Goal: Transaction & Acquisition: Purchase product/service

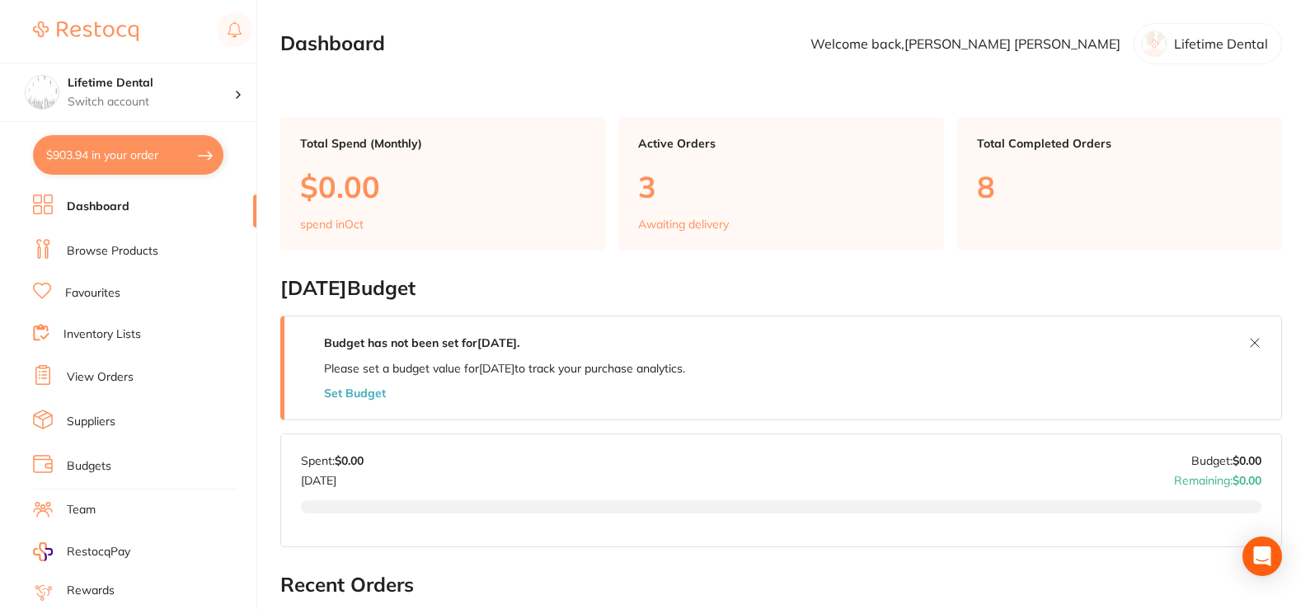
drag, startPoint x: 84, startPoint y: 239, endPoint x: 87, endPoint y: 231, distance: 8.6
click at [85, 239] on li "Browse Products" at bounding box center [144, 251] width 223 height 25
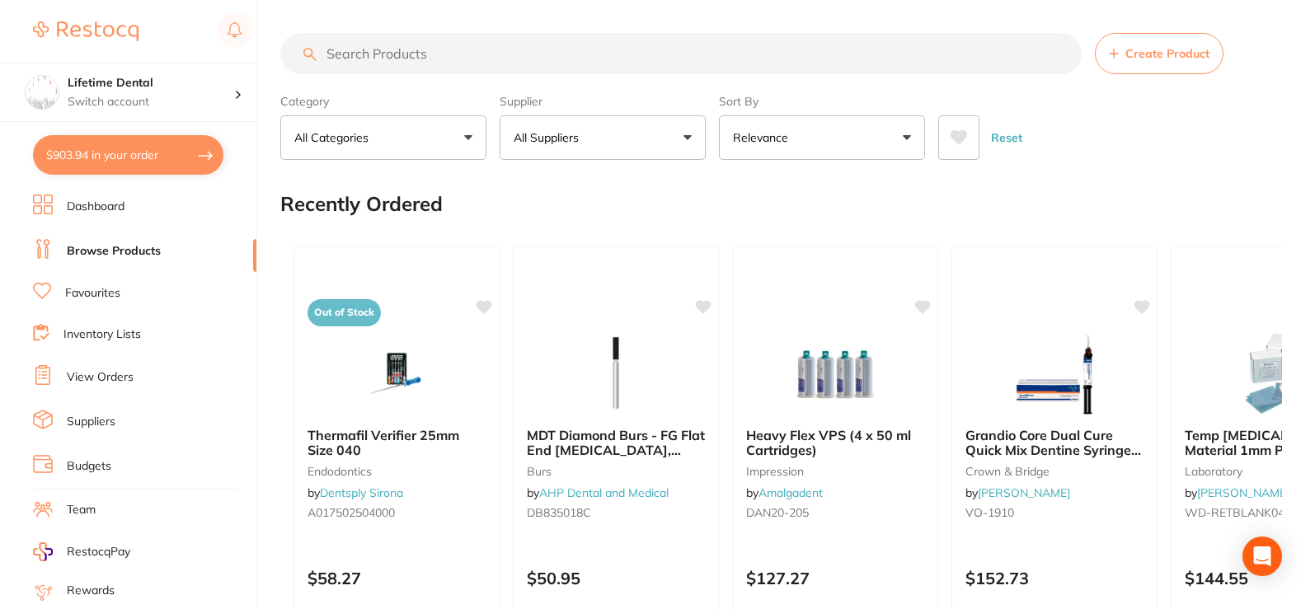
click at [495, 51] on input "search" at bounding box center [680, 53] width 801 height 41
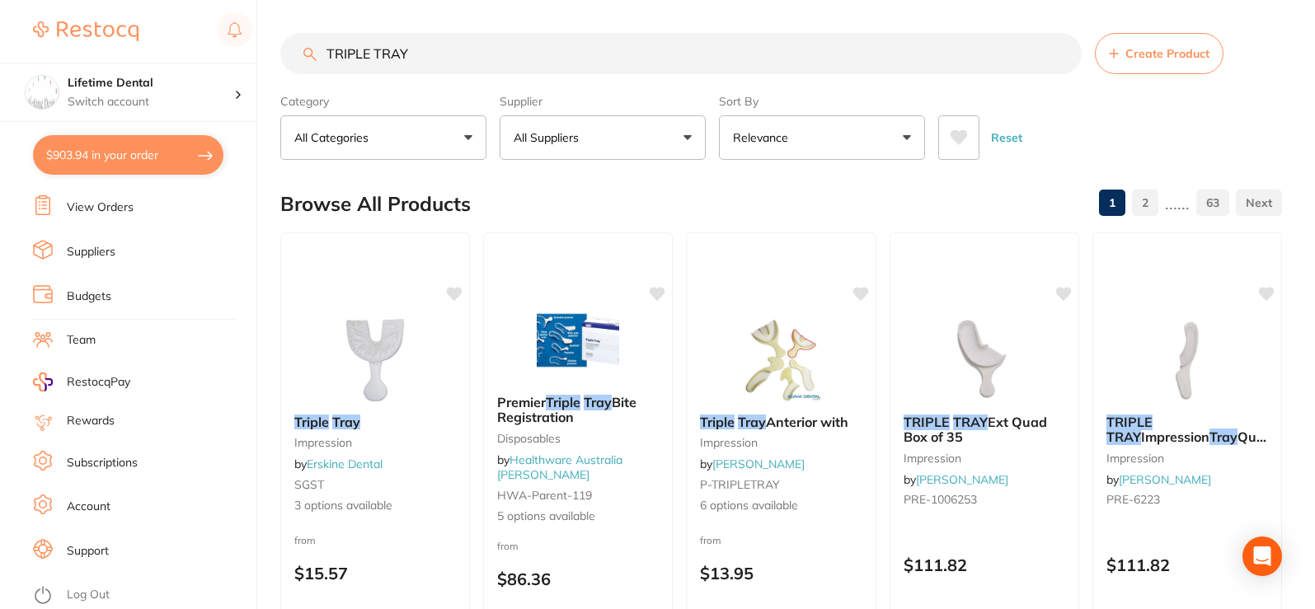
drag, startPoint x: 413, startPoint y: 56, endPoint x: 270, endPoint y: 61, distance: 143.5
click at [288, 47] on input "TRIPLE TRAY" at bounding box center [680, 53] width 801 height 41
type input "P"
type input "RETRACTORS"
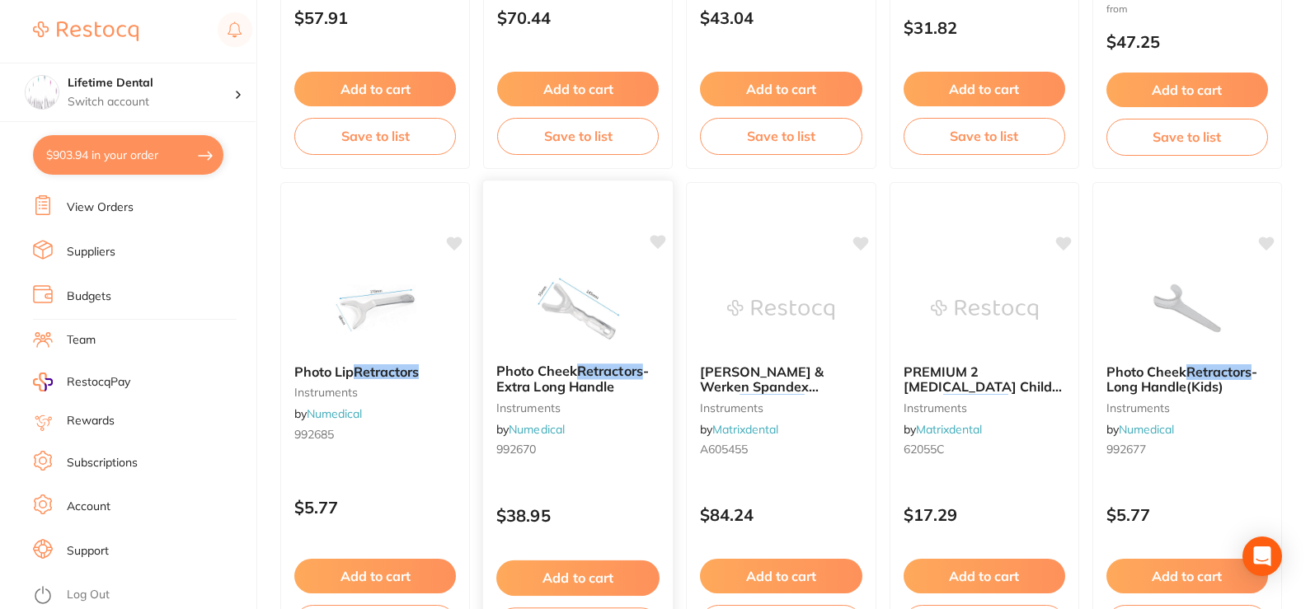
scroll to position [4533, 0]
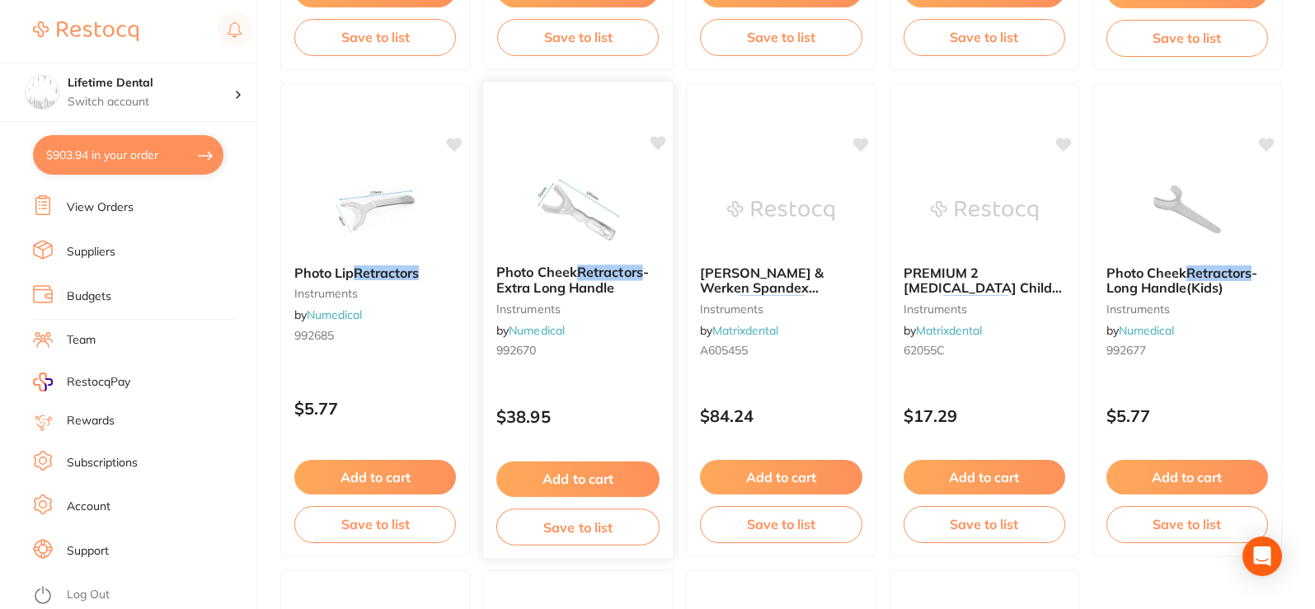
click at [570, 208] on img at bounding box center [578, 209] width 108 height 83
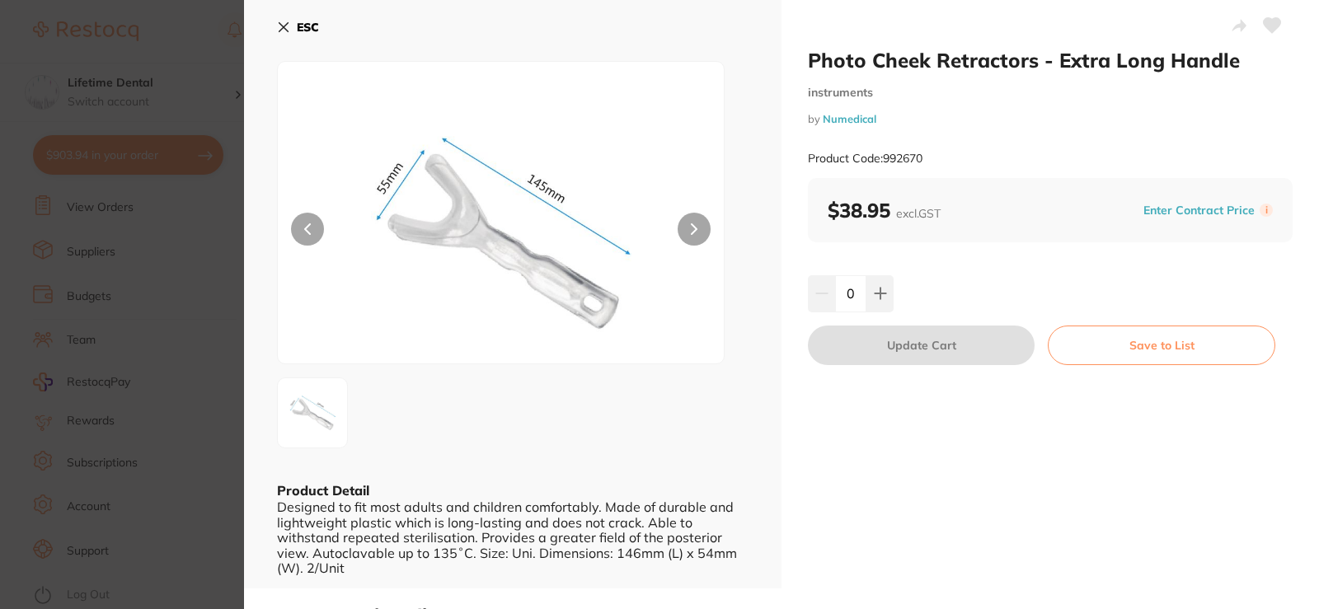
click at [315, 25] on b "ESC" at bounding box center [308, 27] width 22 height 15
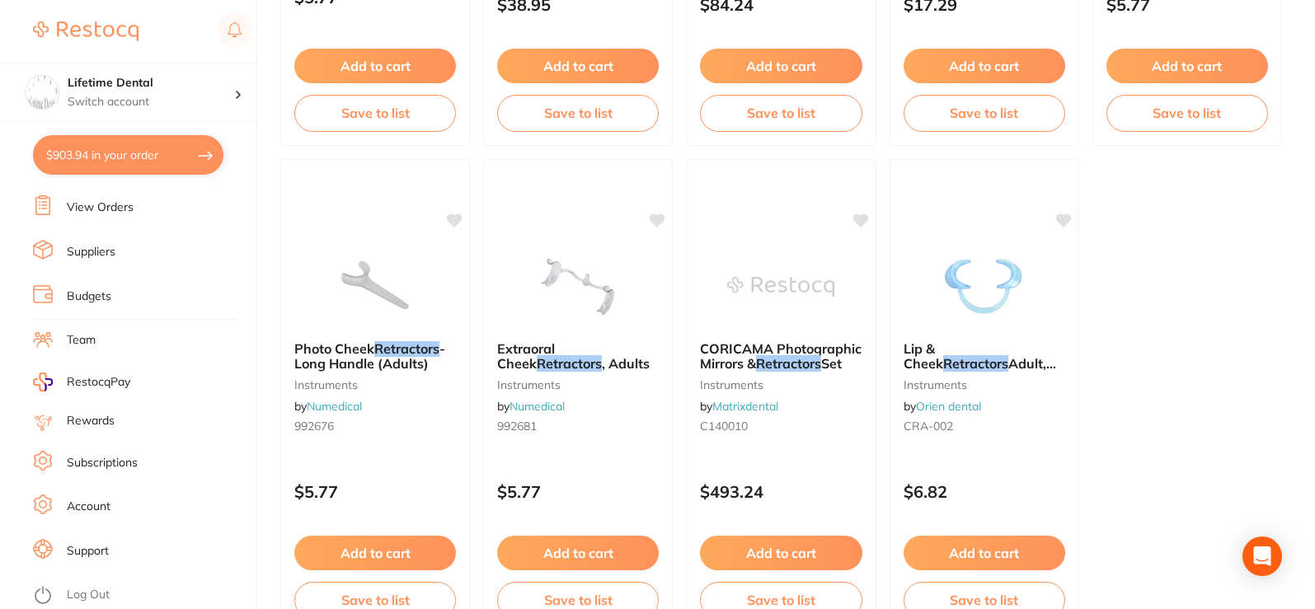
scroll to position [4945, 0]
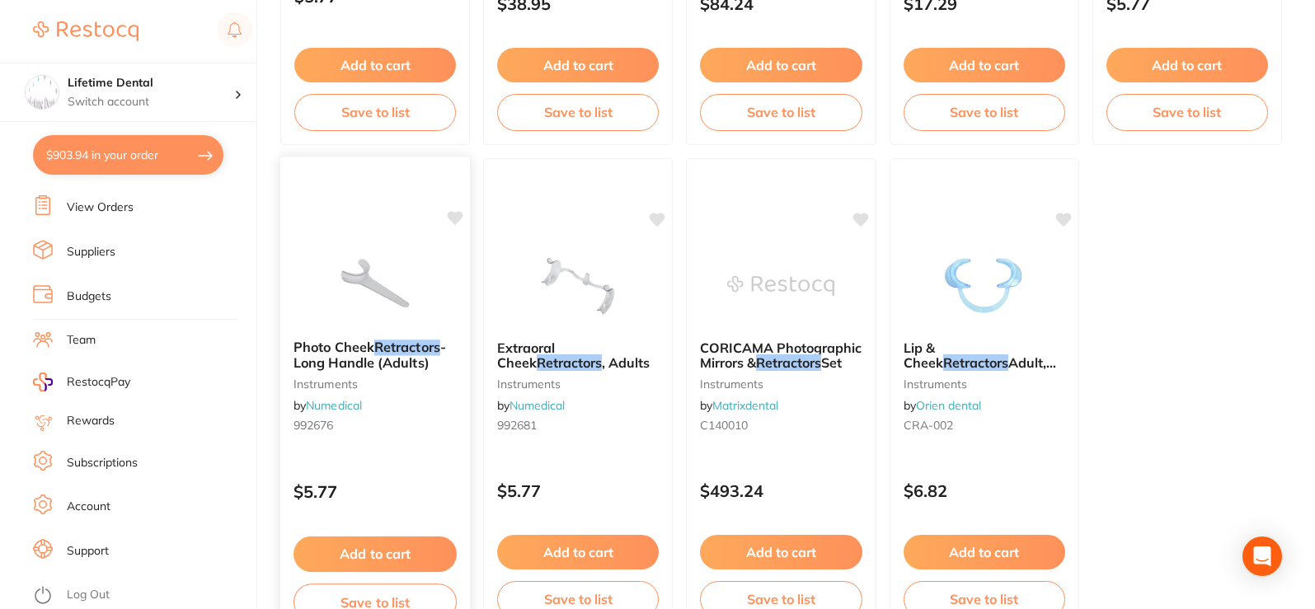
click at [381, 274] on img at bounding box center [375, 284] width 108 height 83
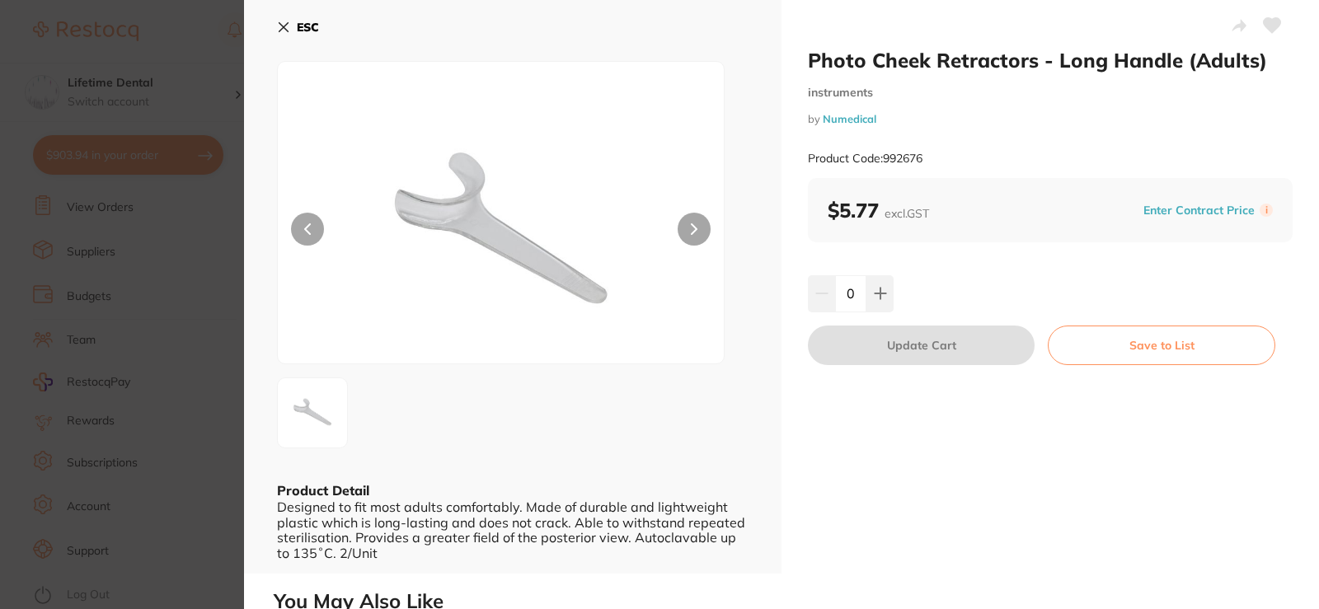
click at [303, 18] on button "ESC" at bounding box center [298, 27] width 42 height 28
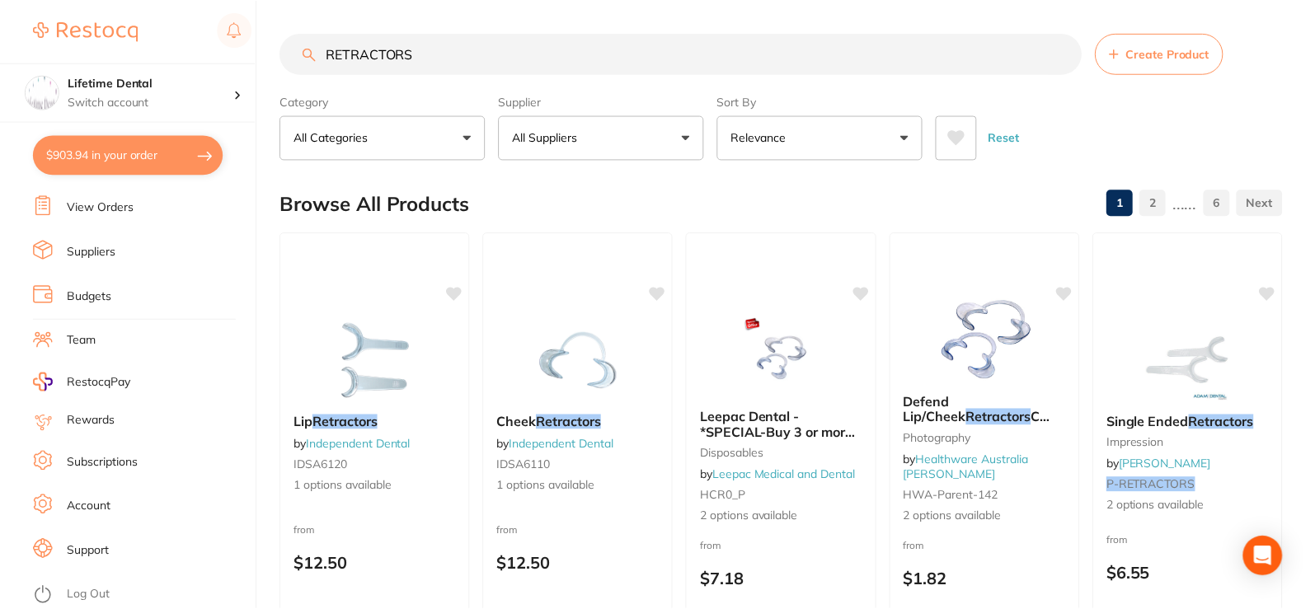
scroll to position [4945, 0]
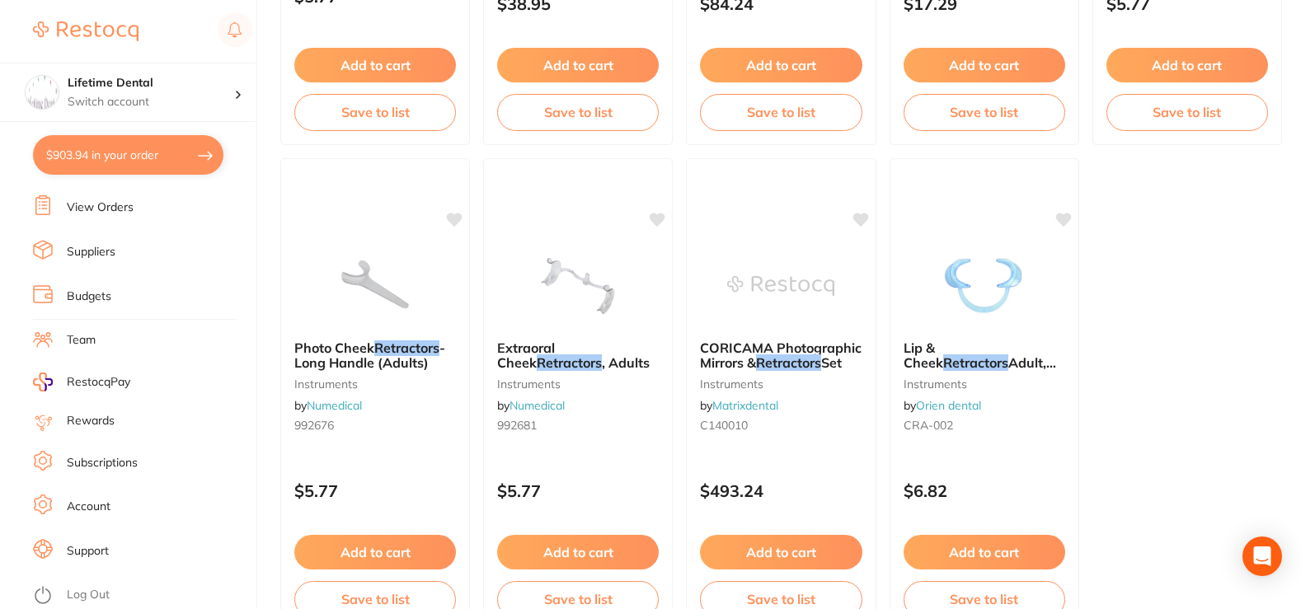
click at [105, 151] on button "$903.94 in your order" at bounding box center [128, 155] width 190 height 40
checkbox input "true"
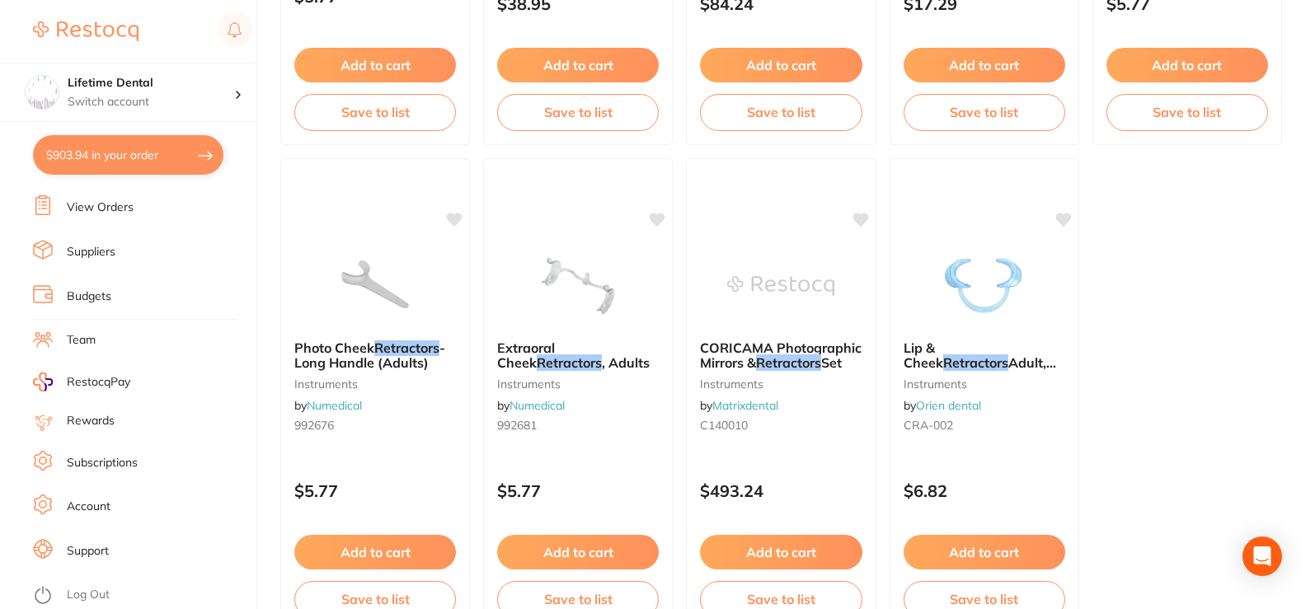
checkbox input "true"
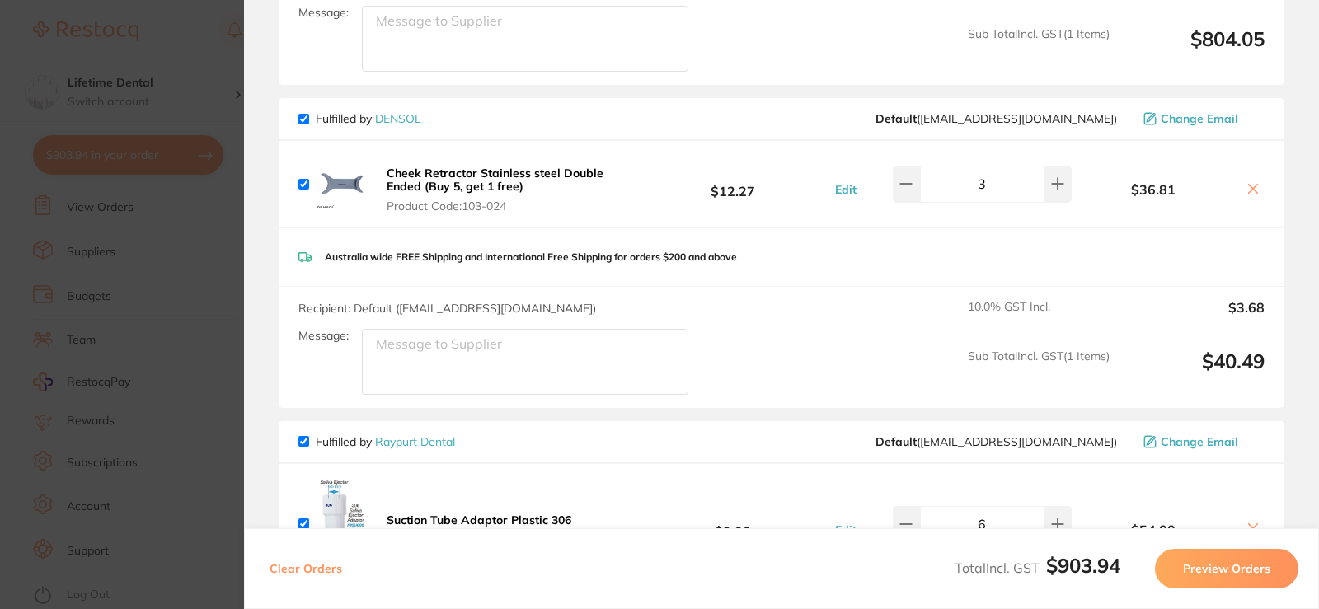
scroll to position [412, 0]
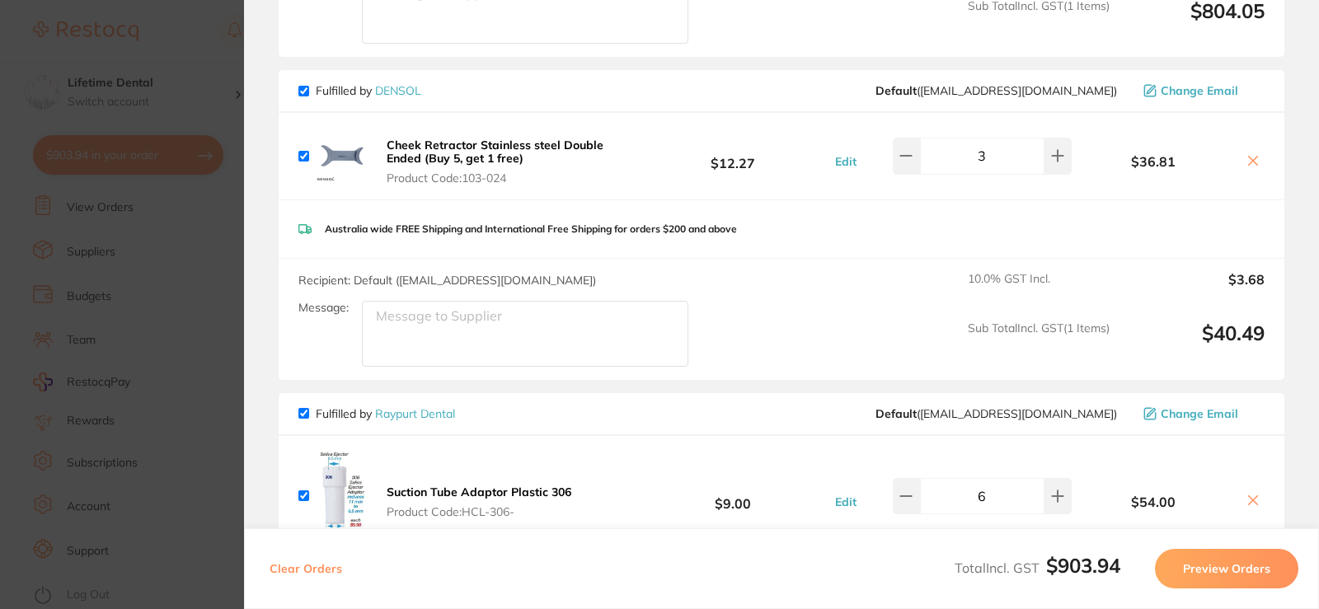
click at [494, 147] on b "Cheek Retractor Stainless steel Double Ended (Buy 5, get 1 free)" at bounding box center [495, 152] width 217 height 28
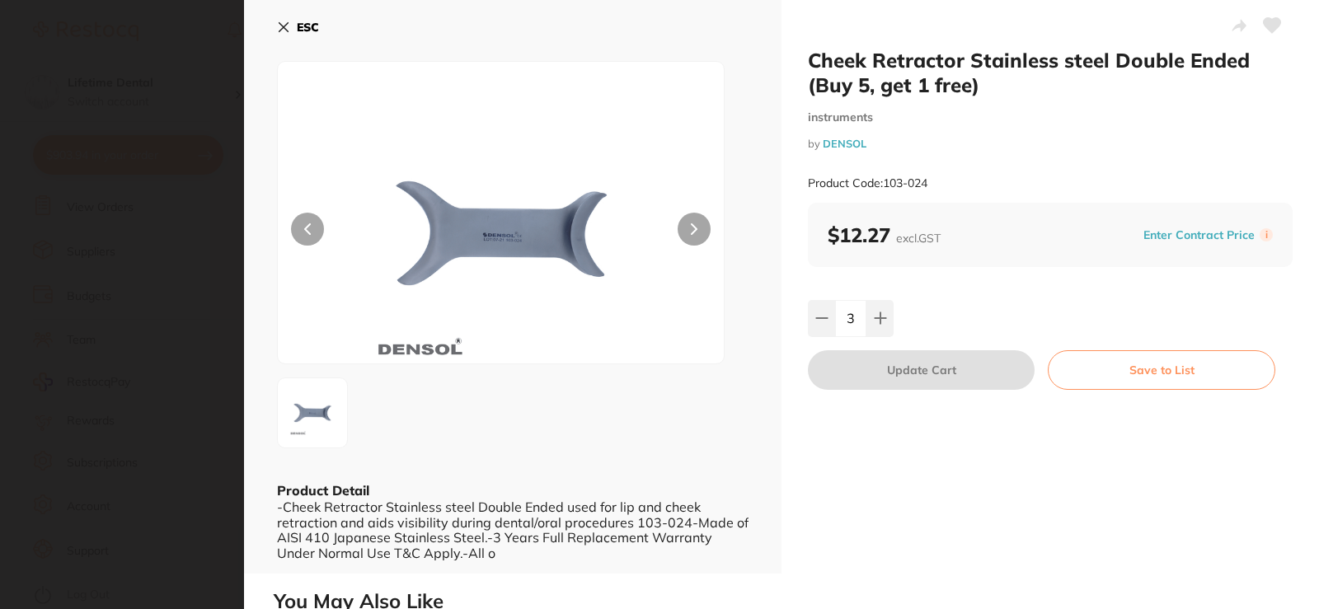
click at [700, 227] on button at bounding box center [693, 229] width 33 height 33
click at [827, 329] on button at bounding box center [821, 318] width 27 height 36
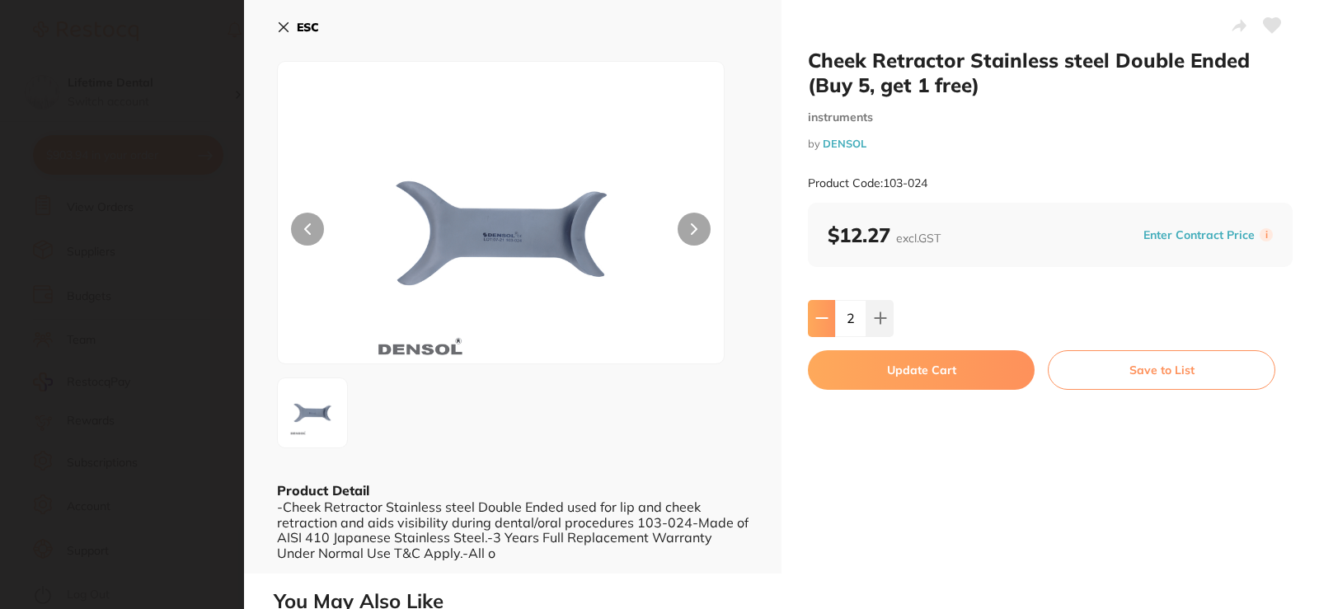
click at [827, 329] on button at bounding box center [821, 318] width 27 height 36
click at [878, 323] on icon at bounding box center [879, 318] width 11 height 11
type input "3"
click at [302, 32] on b "ESC" at bounding box center [308, 27] width 22 height 15
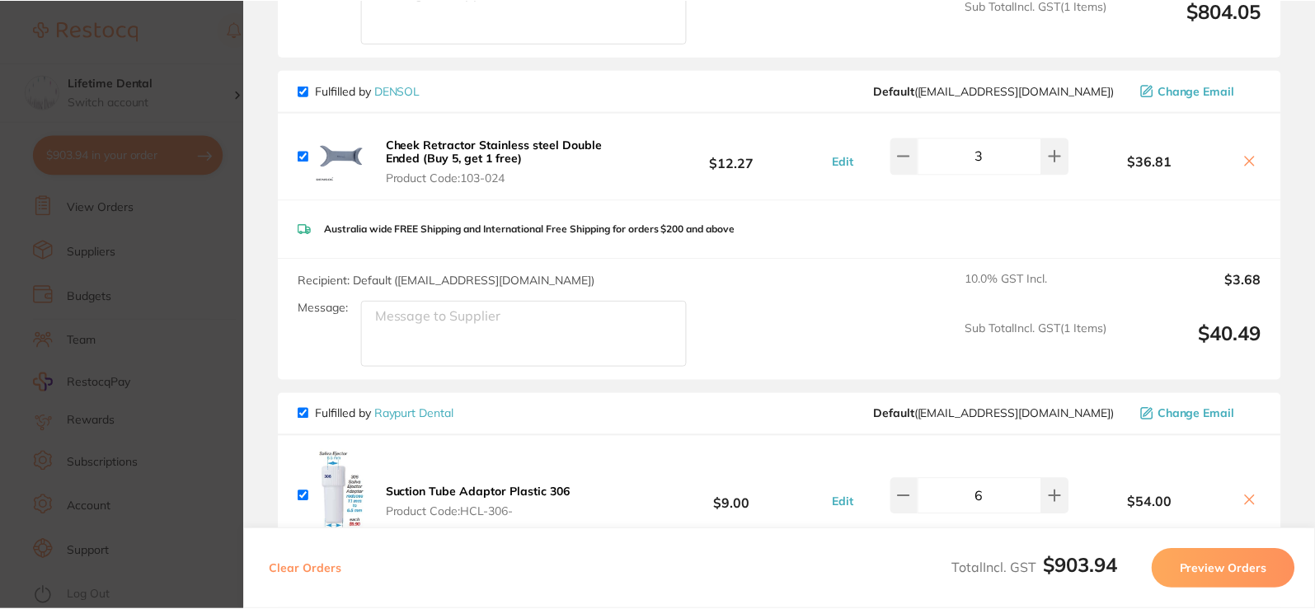
scroll to position [4945, 0]
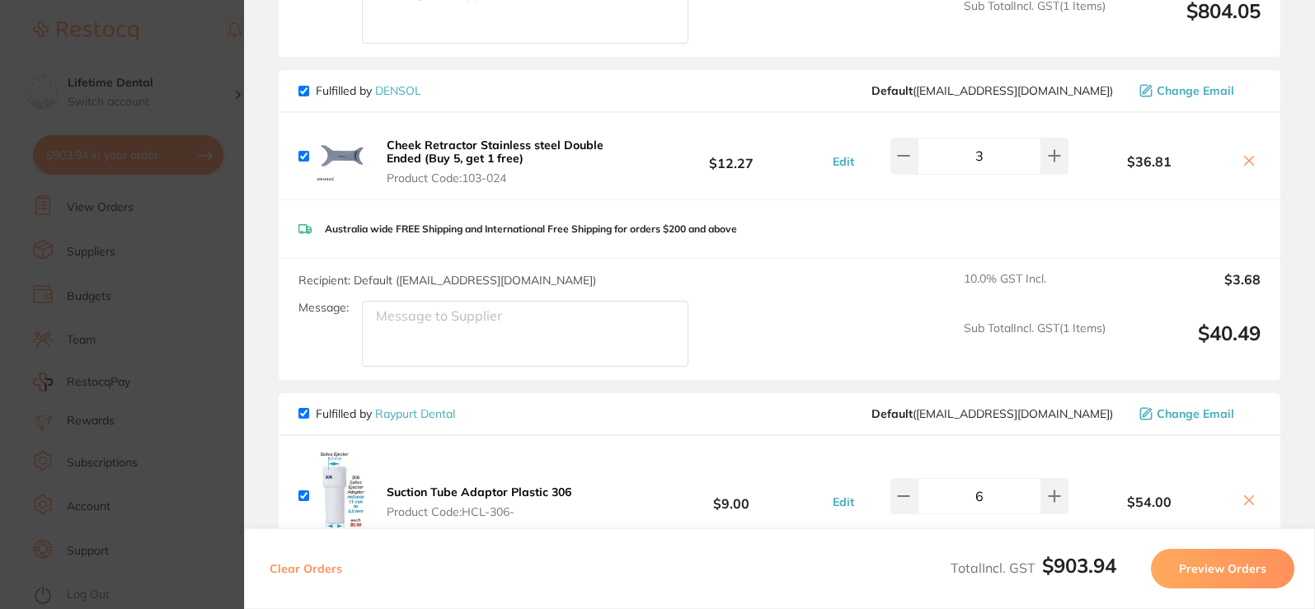
click at [415, 151] on b "Cheek Retractor Stainless steel Double Ended (Buy 5, get 1 free)" at bounding box center [495, 152] width 217 height 28
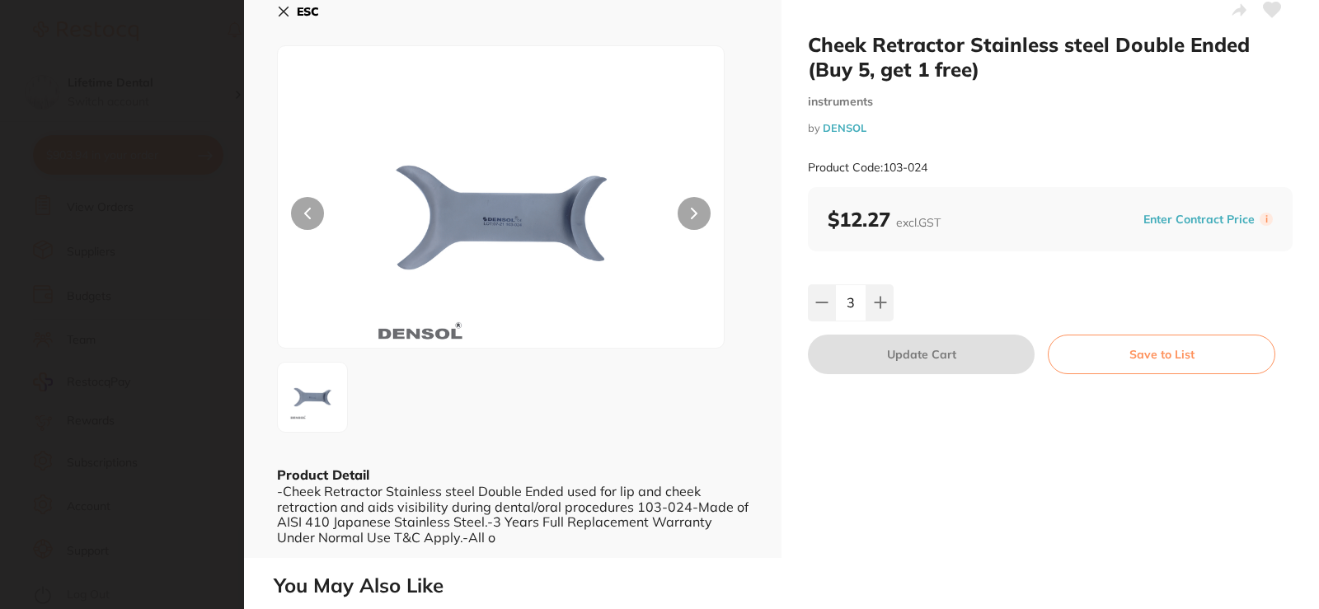
scroll to position [0, 0]
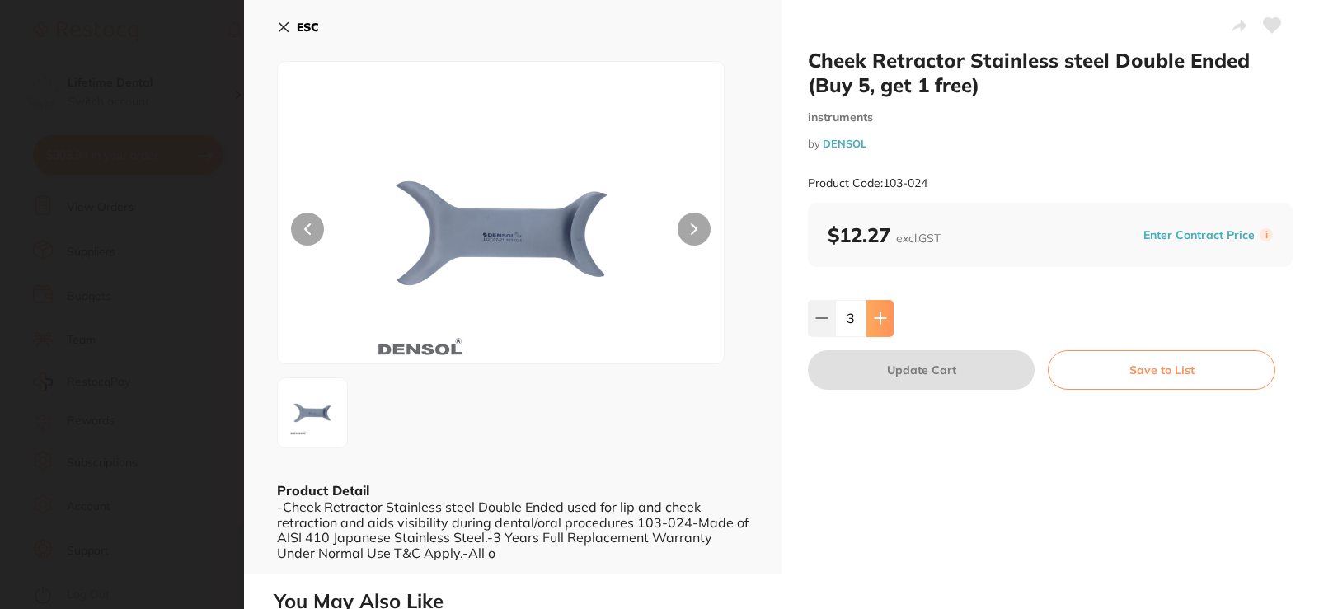
click at [884, 307] on button at bounding box center [879, 318] width 27 height 36
type input "4"
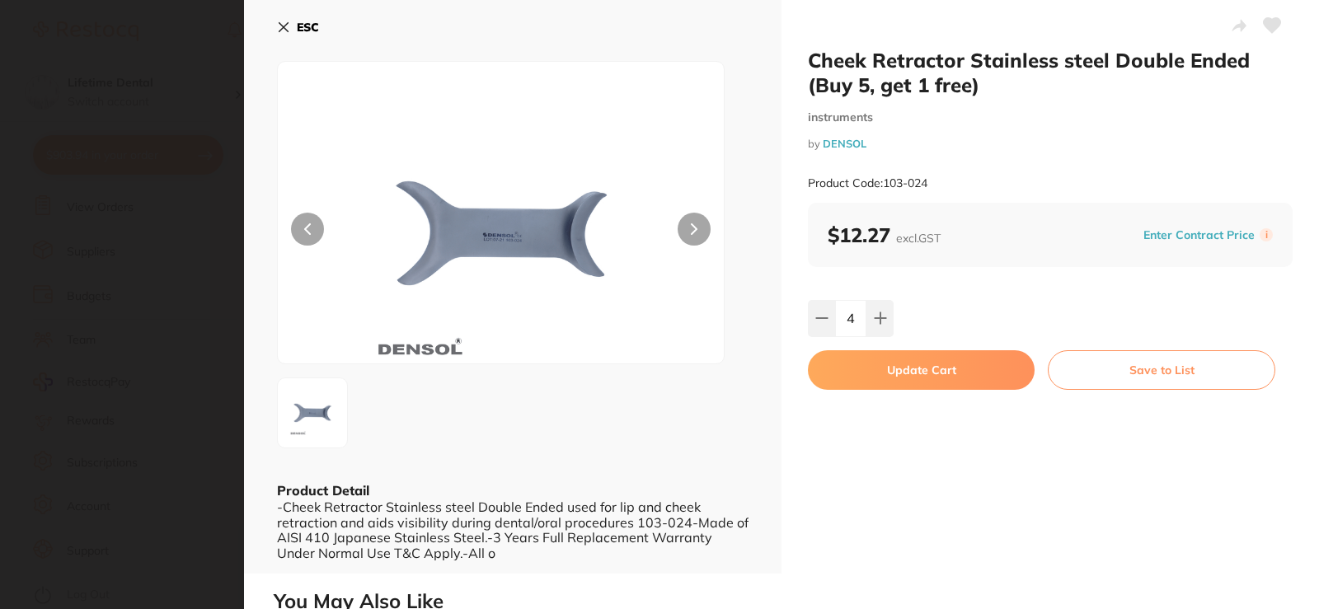
click at [313, 28] on b "ESC" at bounding box center [308, 27] width 22 height 15
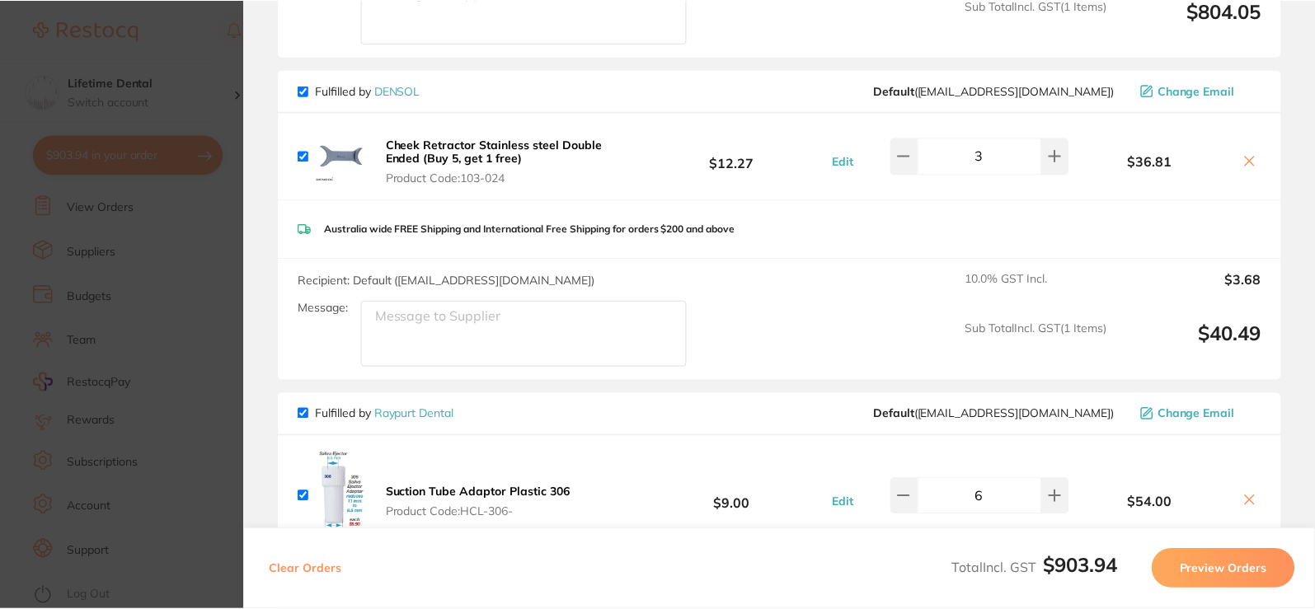
scroll to position [4945, 0]
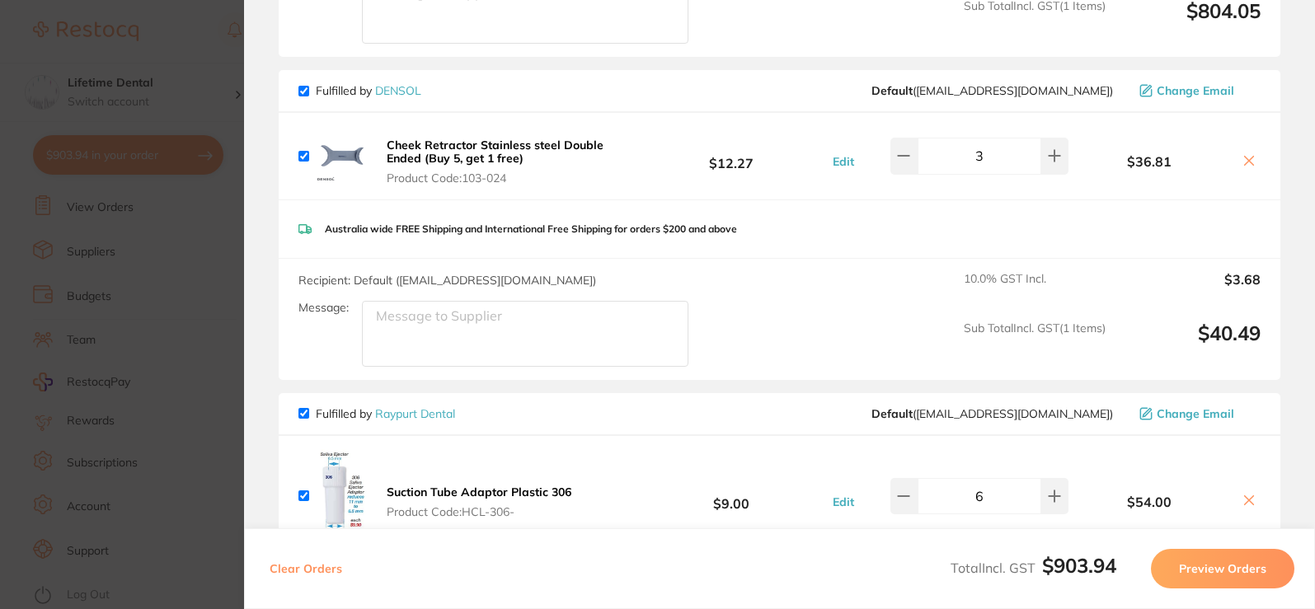
click at [856, 292] on div "Recipient: Default ( [EMAIL_ADDRESS][DOMAIN_NAME] ) Message: 10.0 % GST Incl. $…" at bounding box center [779, 319] width 1001 height 121
click at [1051, 157] on icon at bounding box center [1053, 156] width 11 height 11
type input "4"
click at [839, 319] on div "Recipient: Default ( [EMAIL_ADDRESS][DOMAIN_NAME] ) Message: 10.0 % GST Incl. $…" at bounding box center [779, 319] width 1001 height 121
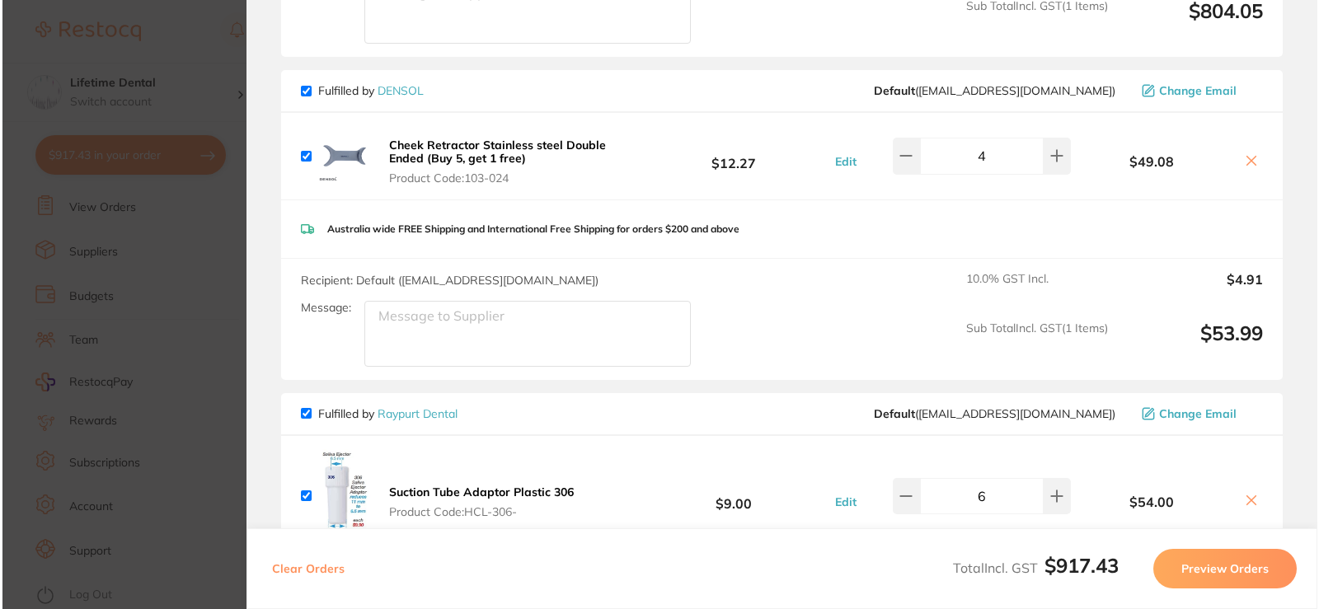
scroll to position [0, 0]
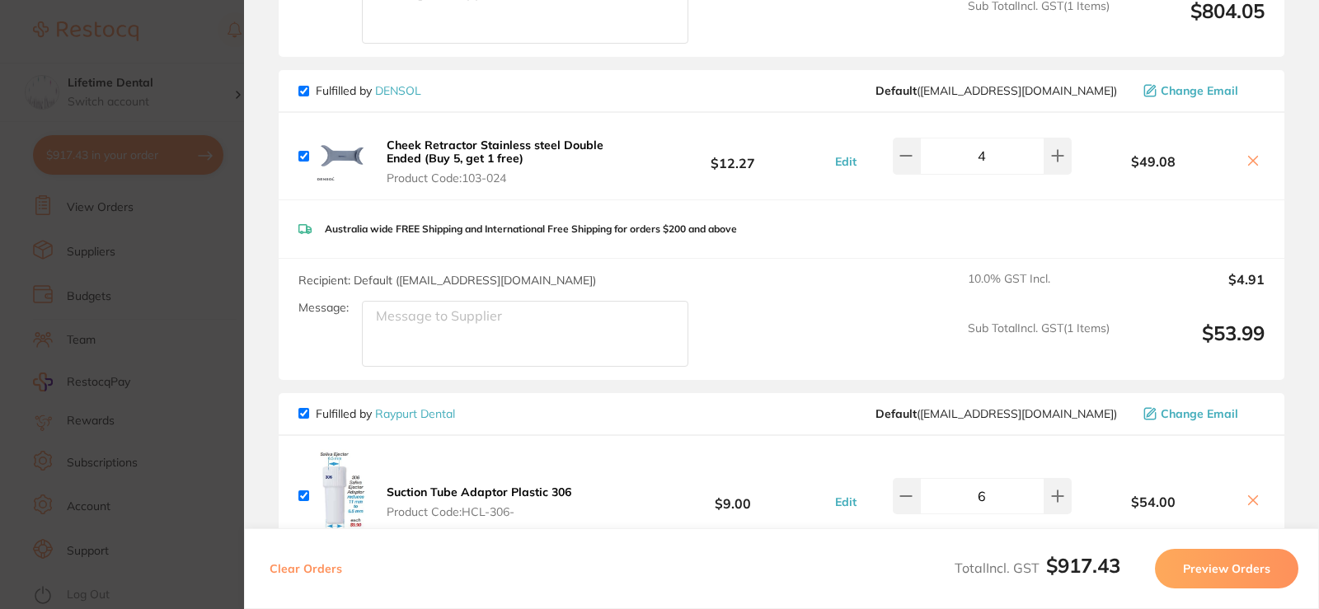
click at [501, 156] on b "Cheek Retractor Stainless steel Double Ended (Buy 5, get 1 free)" at bounding box center [495, 152] width 217 height 28
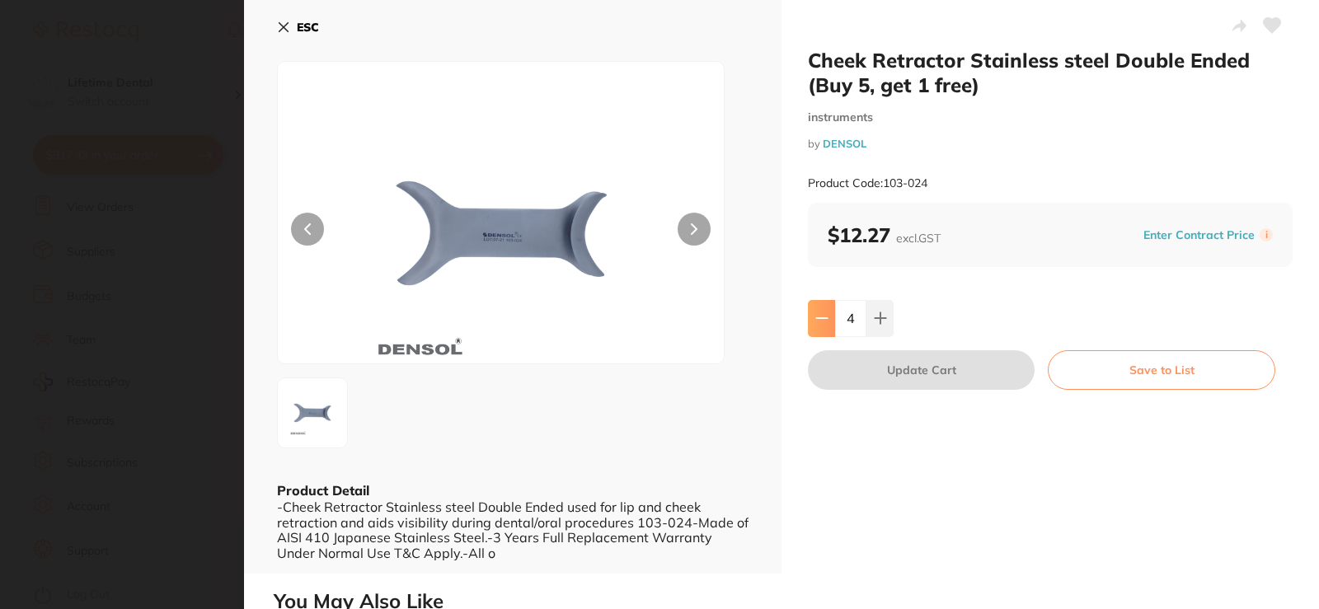
click at [828, 329] on button at bounding box center [821, 318] width 27 height 36
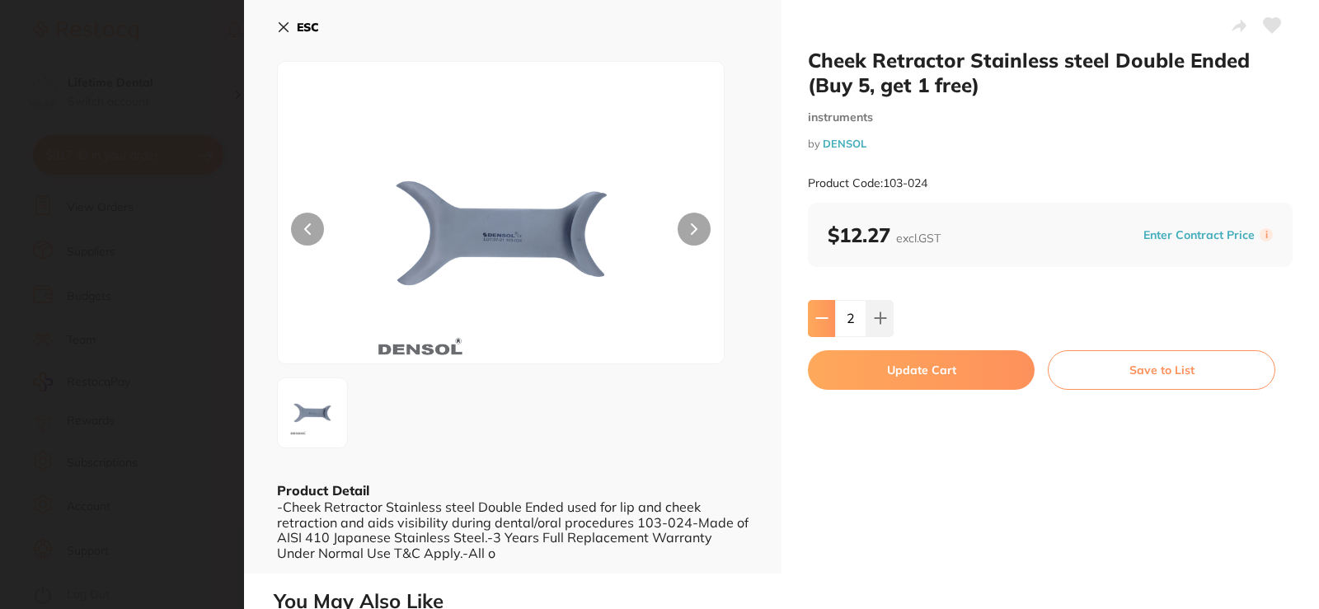
type input "2"
click at [938, 373] on button "Update Cart" at bounding box center [921, 370] width 227 height 40
type input "2"
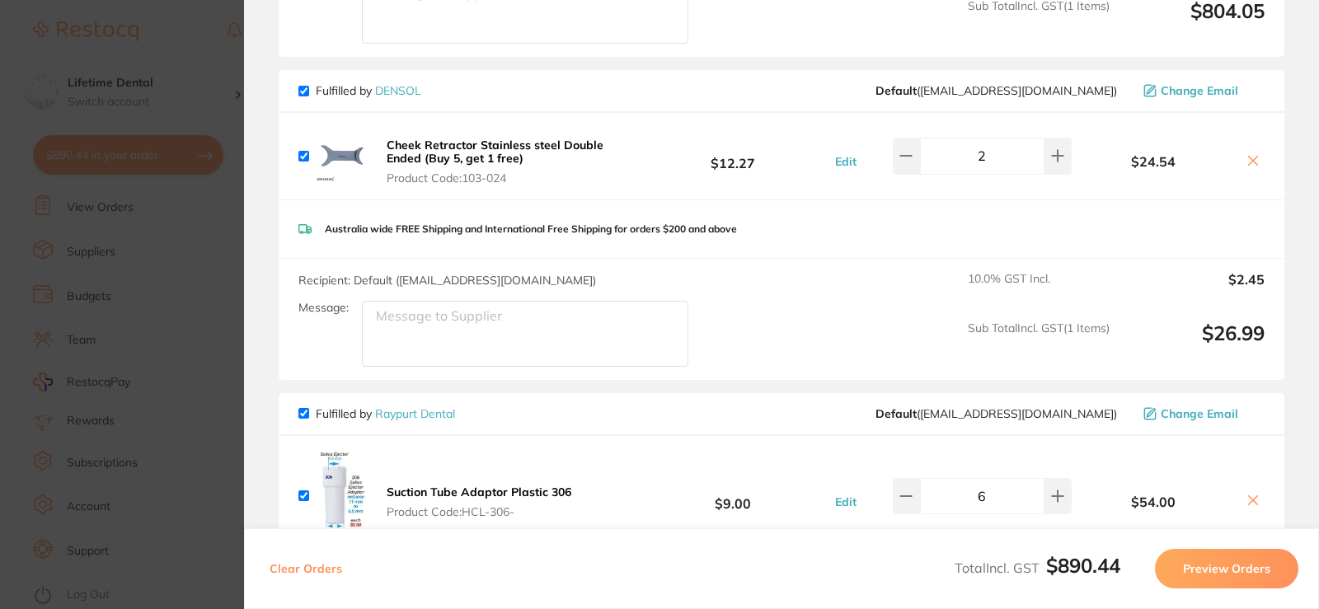
click at [222, 45] on section "Update RRP Set your pre negotiated price for this item. Item Agreed RRP (excl. …" at bounding box center [659, 304] width 1319 height 609
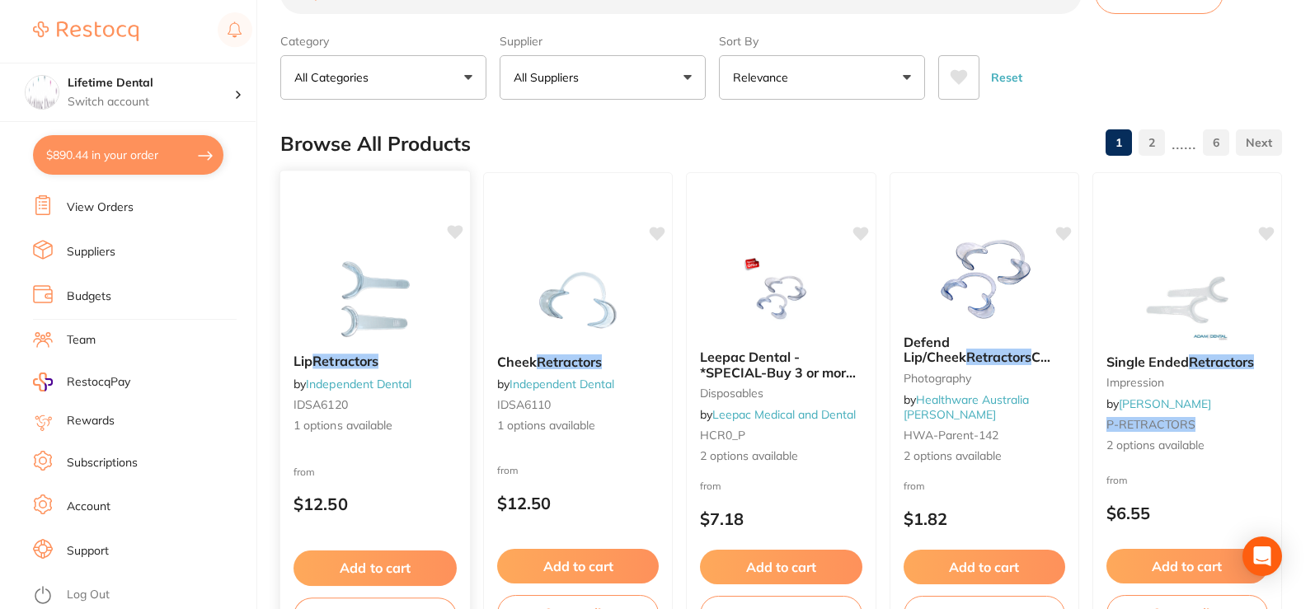
scroll to position [165, 0]
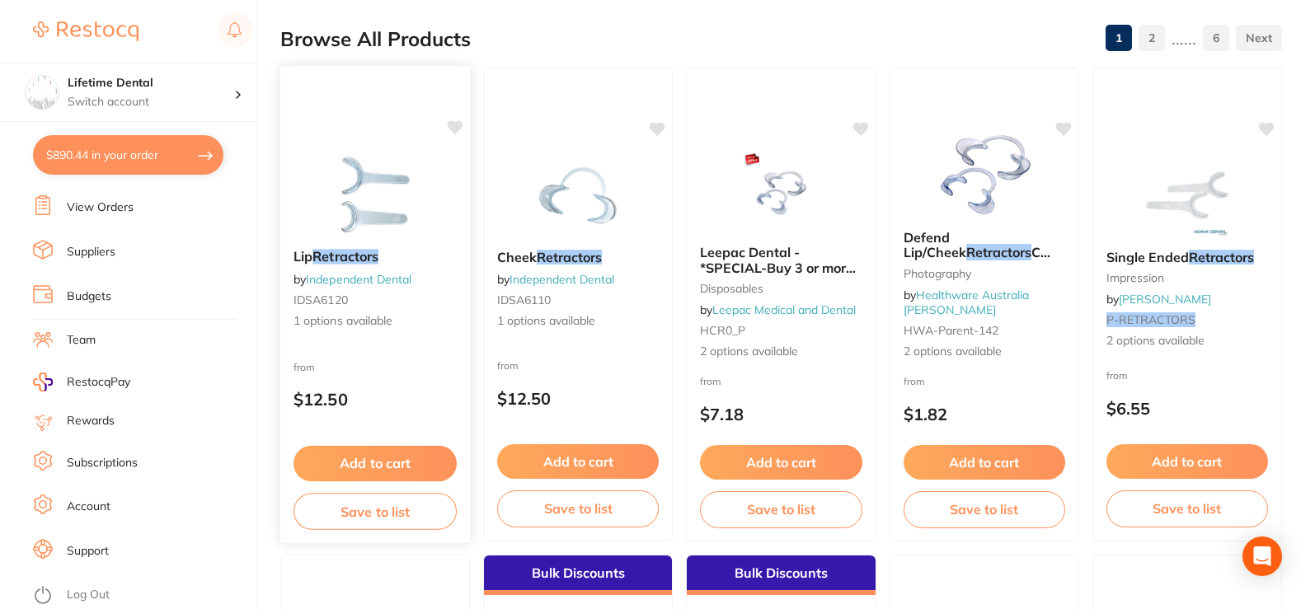
click at [431, 200] on div at bounding box center [375, 193] width 190 height 83
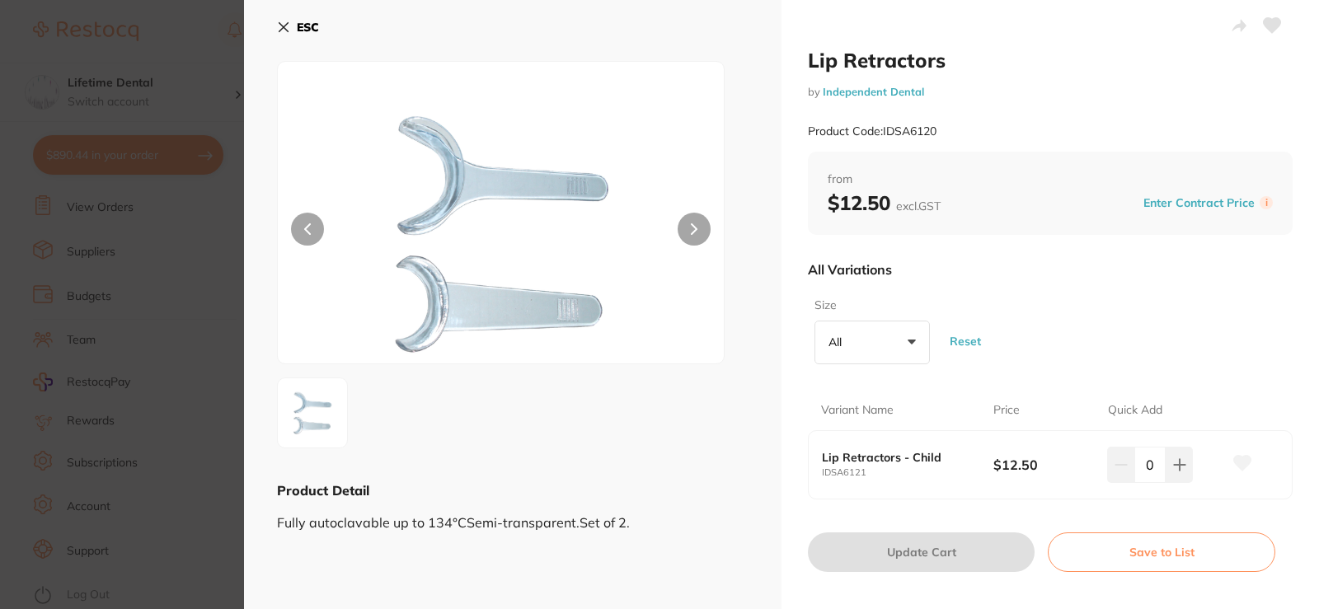
click at [683, 242] on button at bounding box center [693, 229] width 33 height 33
click at [1165, 461] on button at bounding box center [1178, 465] width 27 height 36
type input "1"
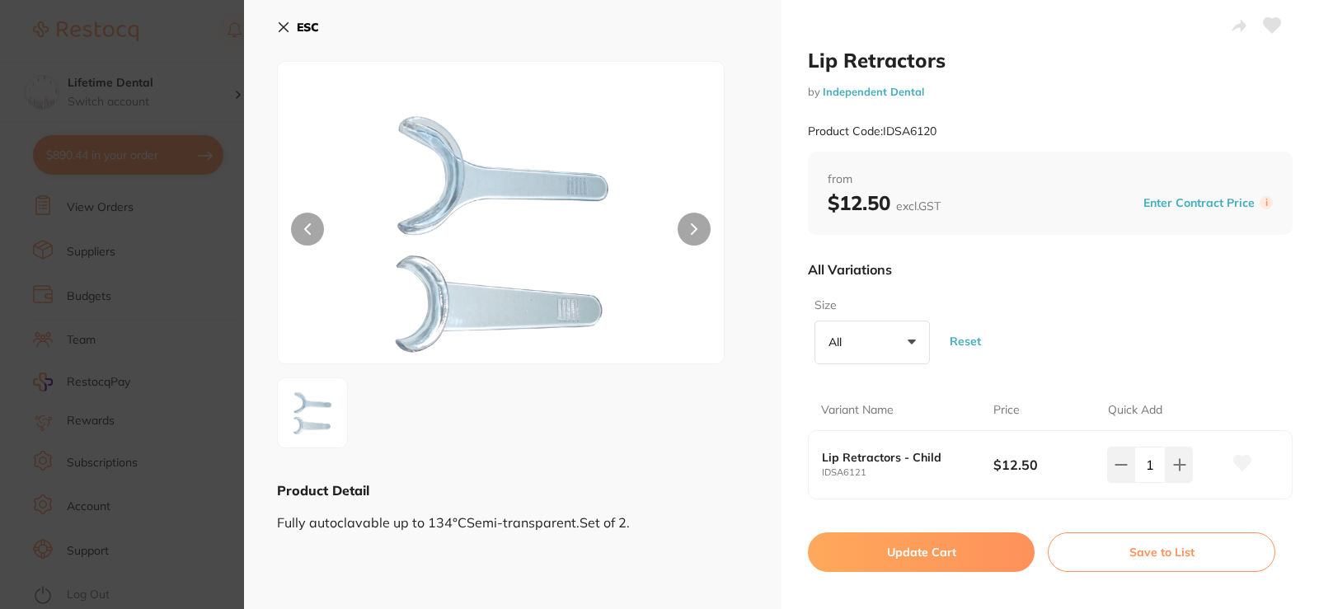
click at [893, 342] on button "All +0" at bounding box center [871, 343] width 115 height 45
click at [999, 312] on div "Size All +0 All Adult Child Reset" at bounding box center [1050, 331] width 485 height 80
click at [280, 37] on button "ESC" at bounding box center [298, 27] width 42 height 28
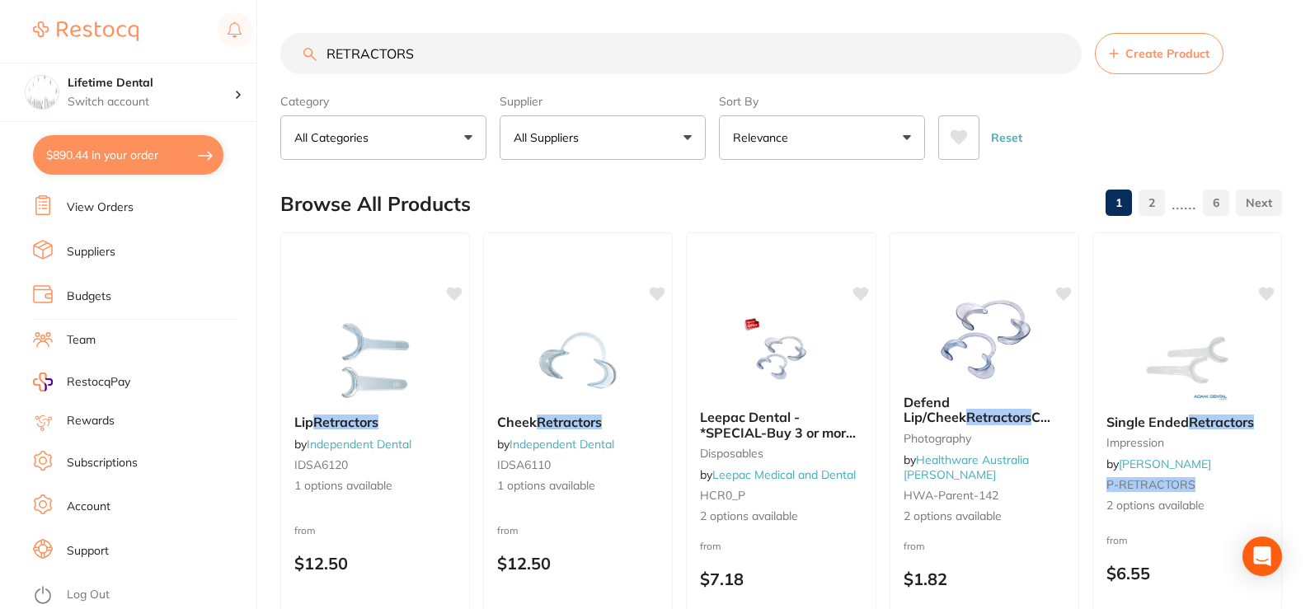
drag, startPoint x: 444, startPoint y: 44, endPoint x: 261, endPoint y: 43, distance: 183.0
click at [261, 43] on div "$890.44 Lifetime Dental Switch account Lifetime Dental $890.44 in your order Da…" at bounding box center [657, 304] width 1315 height 609
type input "CLEAR [PERSON_NAME] RETRACTOR"
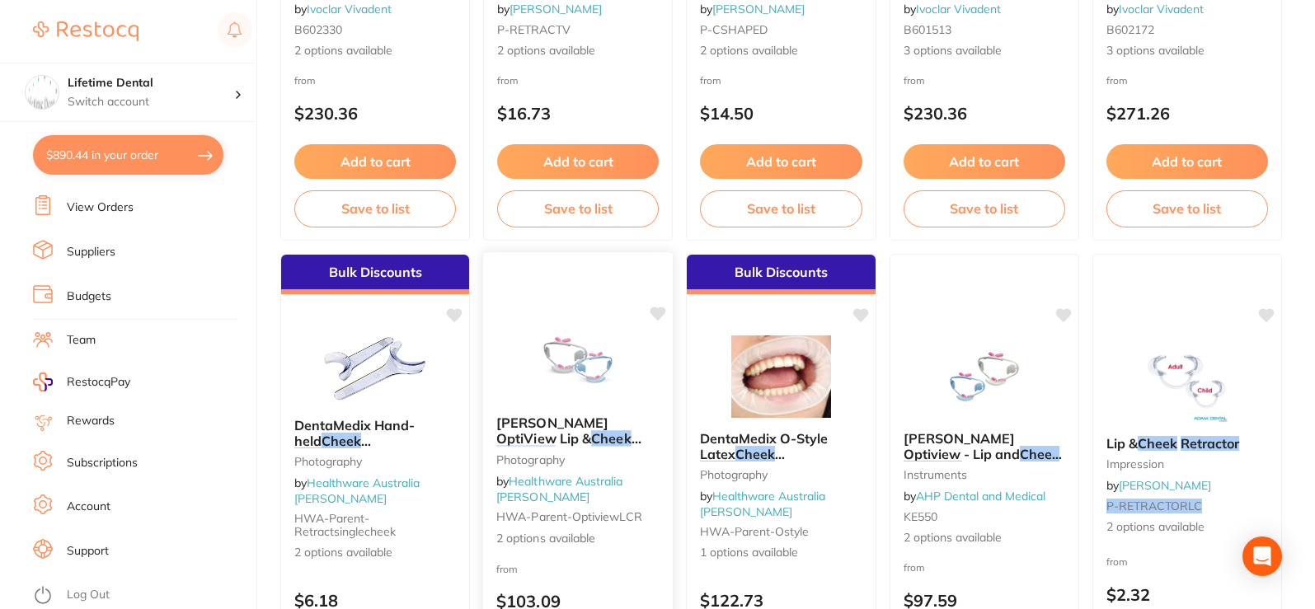
scroll to position [495, 0]
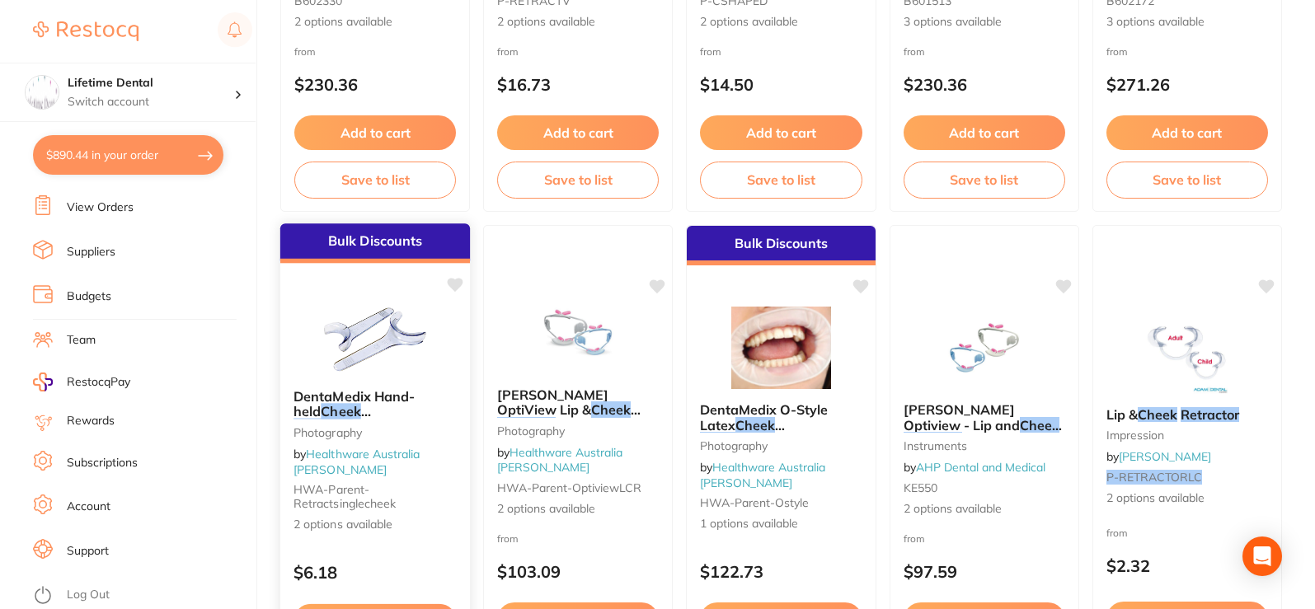
click at [353, 419] on em "Retractor" at bounding box center [322, 427] width 59 height 16
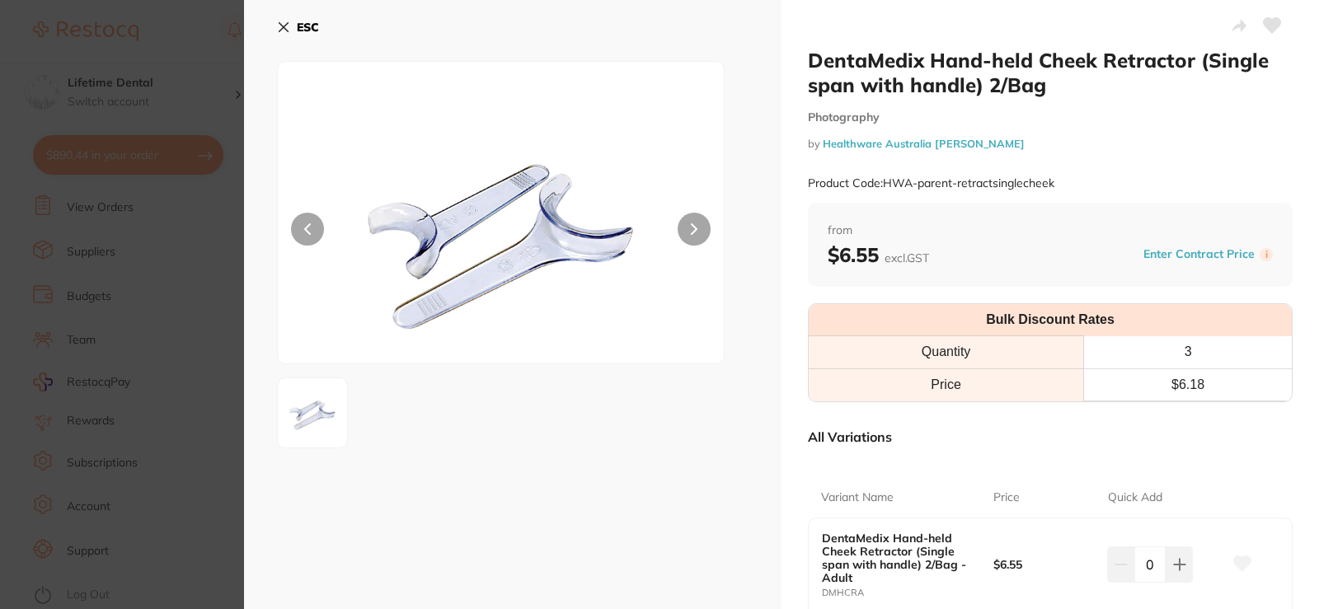
click at [687, 240] on button at bounding box center [693, 229] width 33 height 33
click at [696, 240] on button at bounding box center [693, 229] width 33 height 33
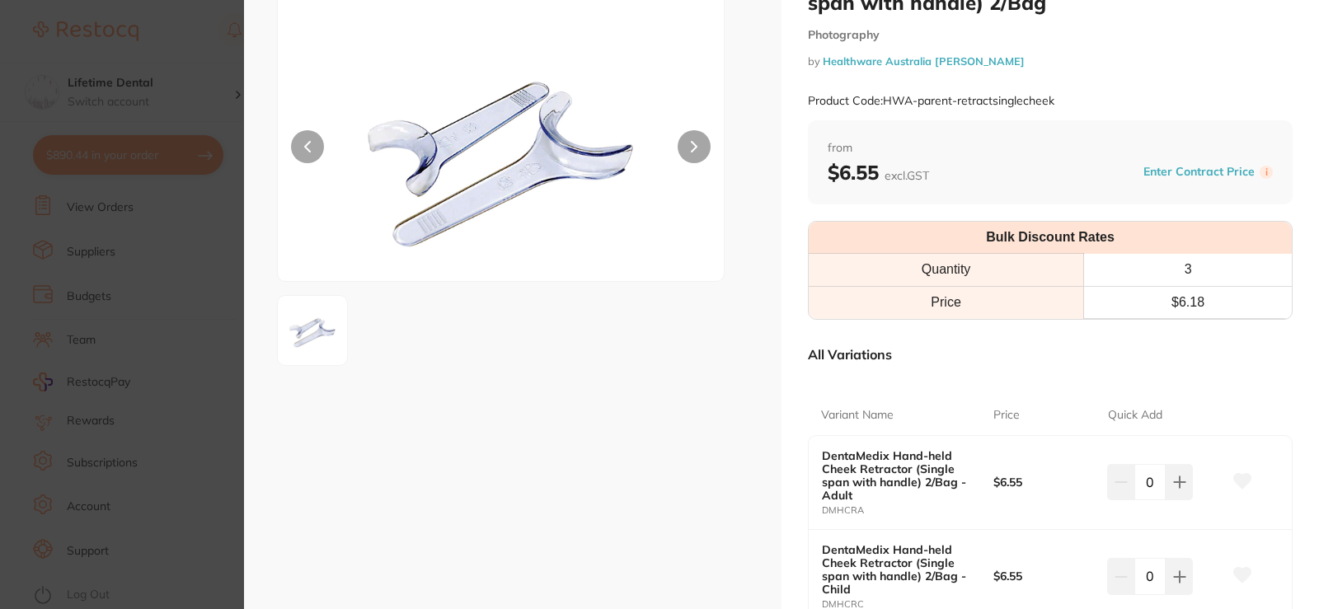
scroll to position [165, 0]
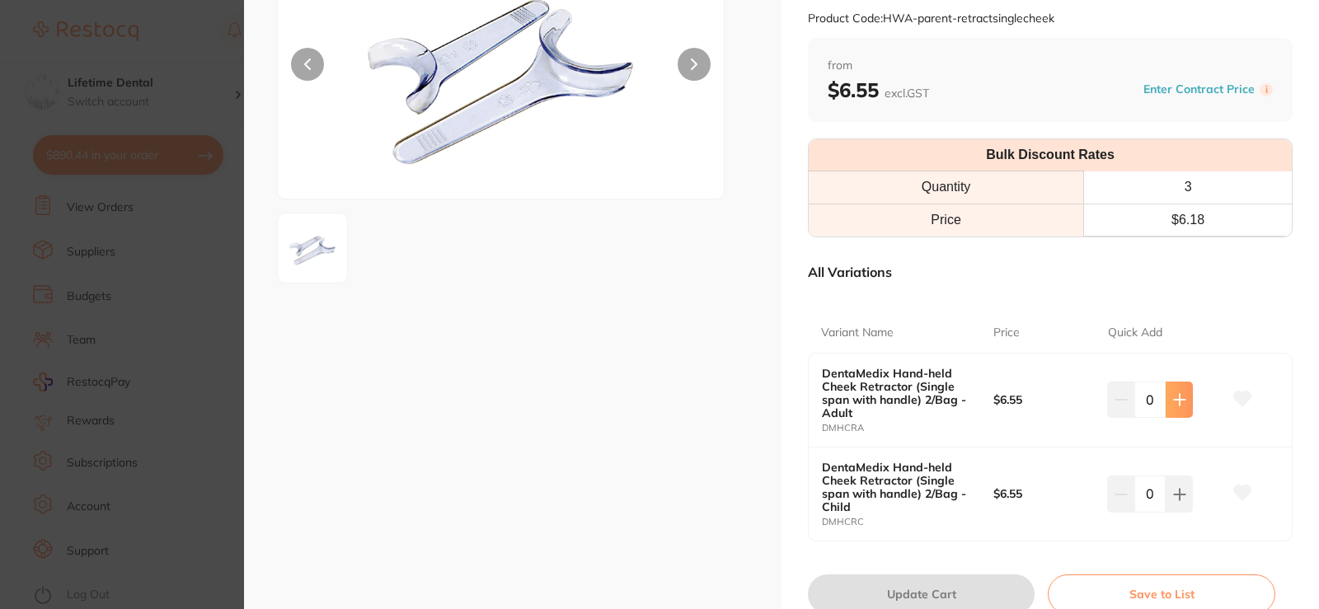
click at [1179, 403] on icon at bounding box center [1179, 399] width 13 height 13
type input "1"
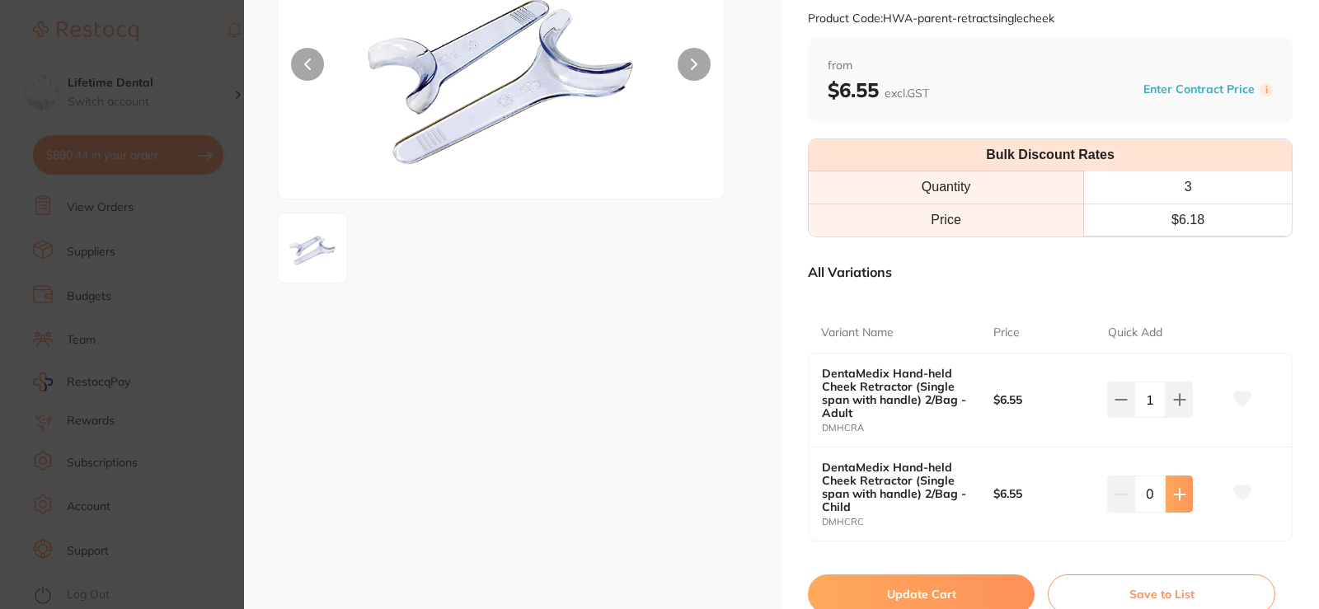
click at [1174, 488] on icon at bounding box center [1179, 494] width 13 height 13
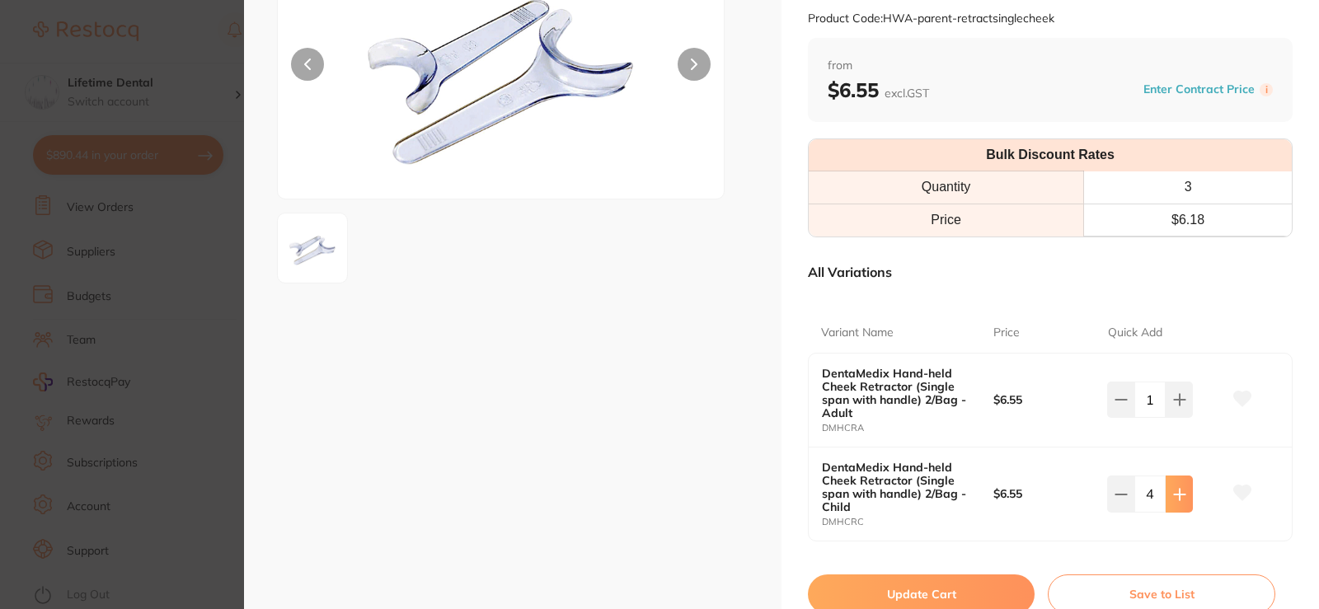
type input "5"
click at [1166, 399] on button at bounding box center [1178, 400] width 27 height 36
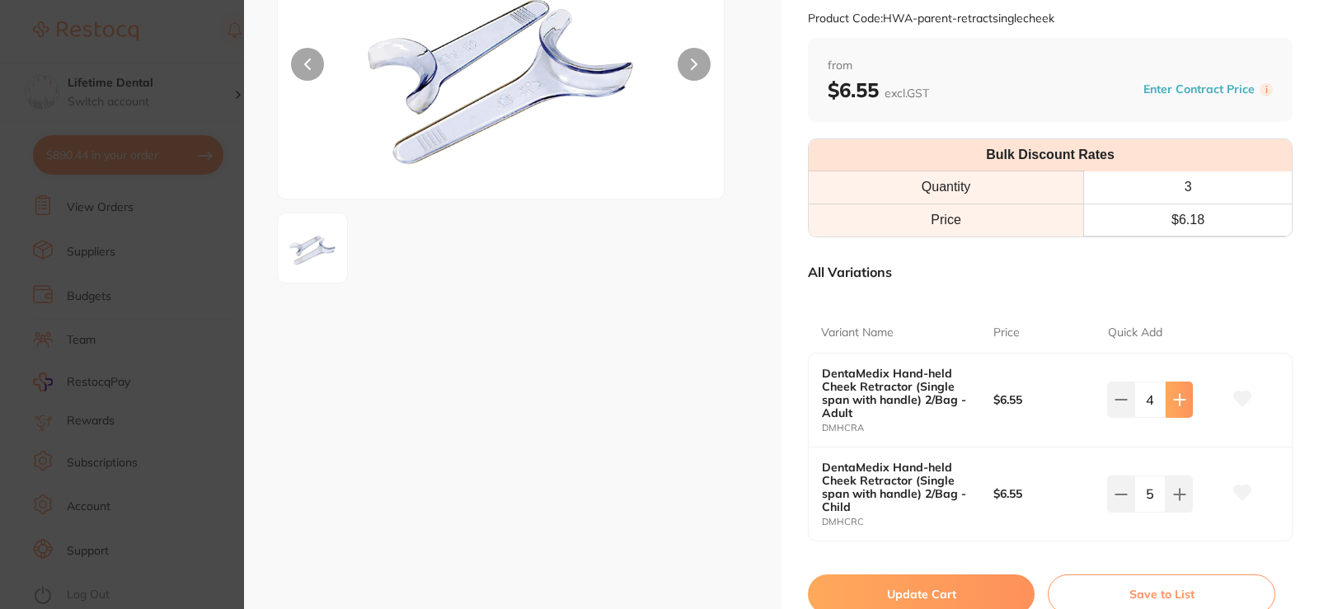
type input "5"
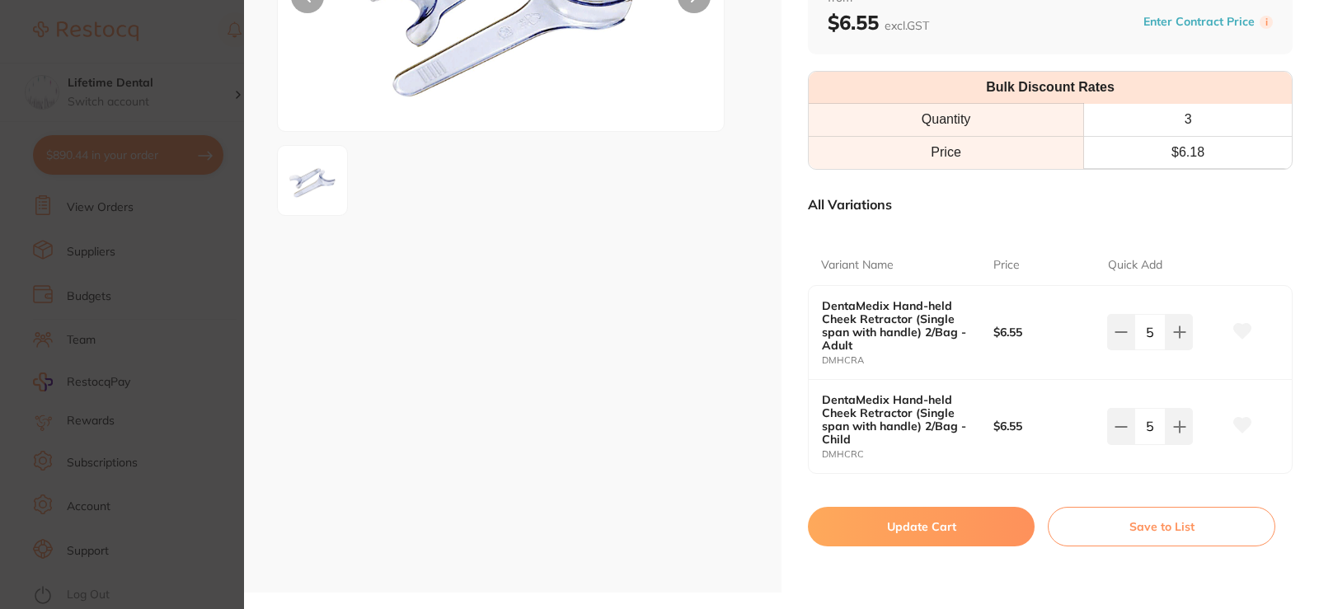
scroll to position [247, 0]
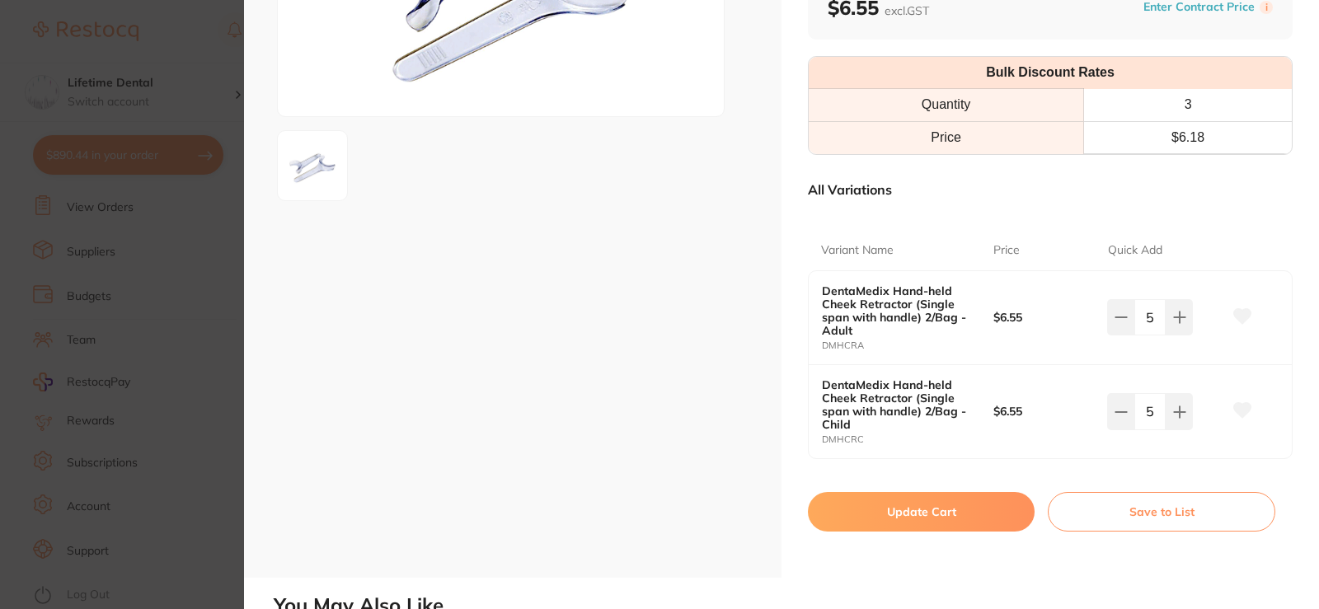
click at [982, 515] on button "Update Cart" at bounding box center [921, 512] width 227 height 40
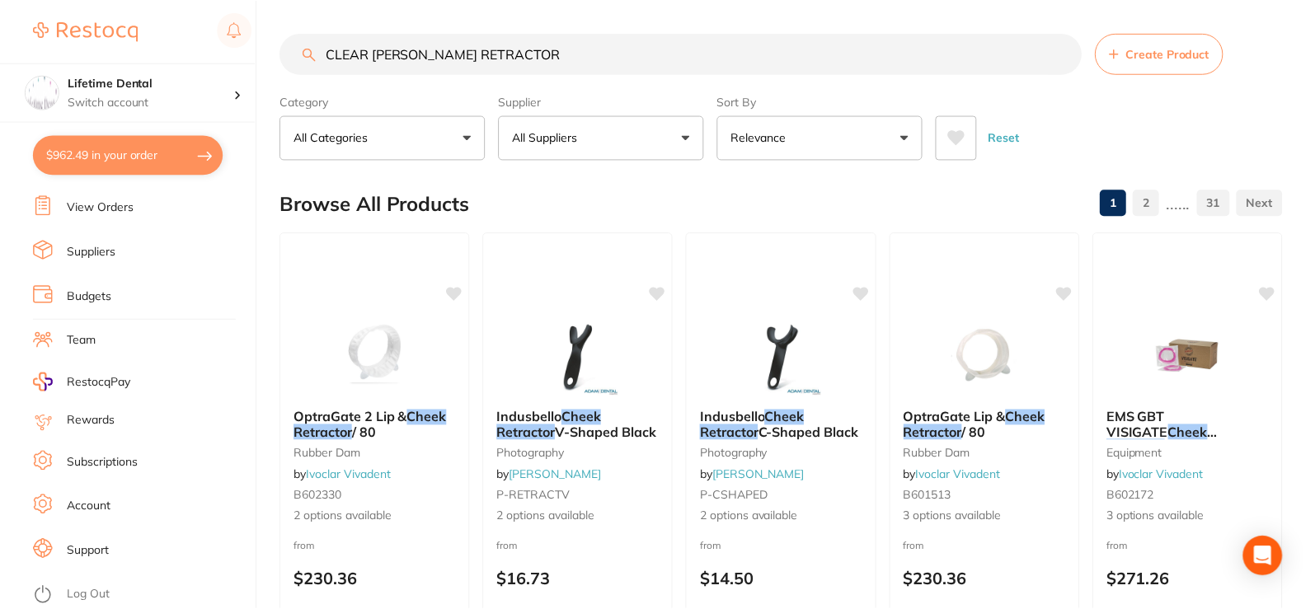
scroll to position [495, 0]
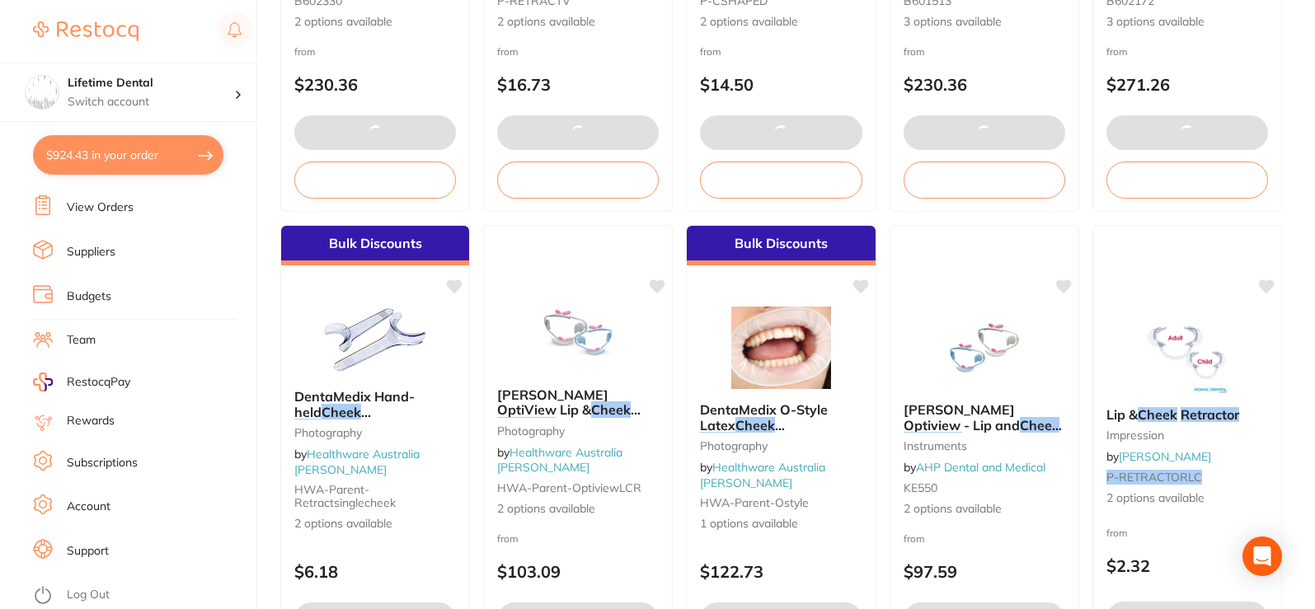
click at [101, 157] on button "$924.43 in your order" at bounding box center [128, 155] width 190 height 40
checkbox input "true"
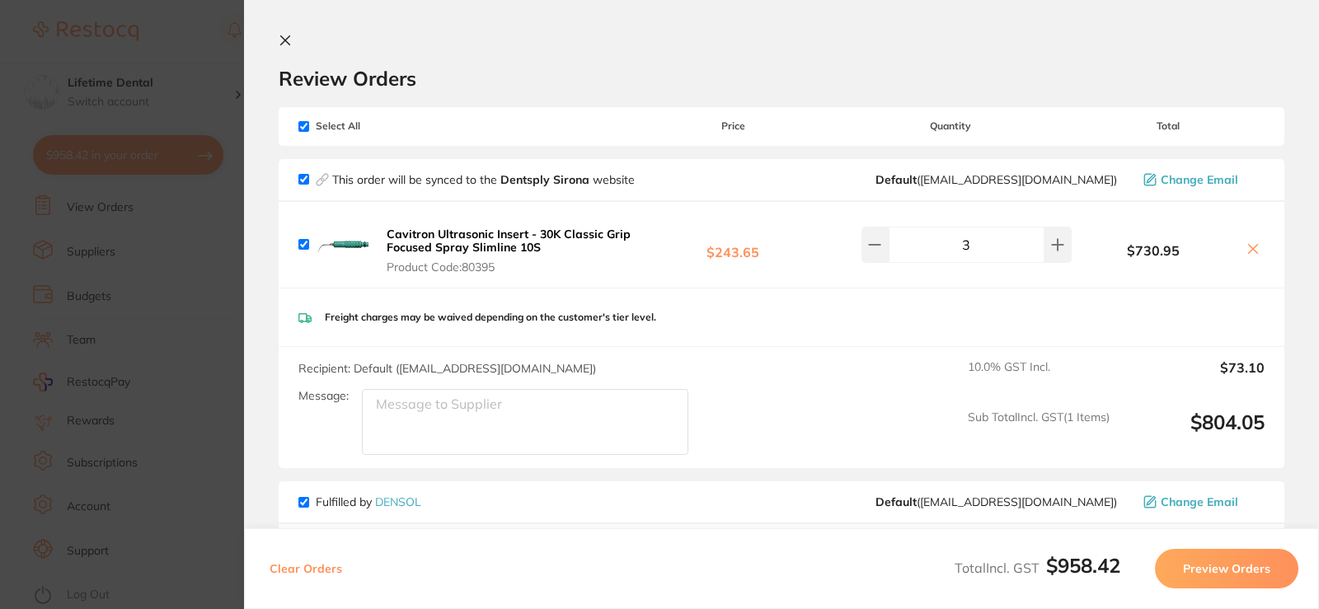
scroll to position [0, 0]
click at [293, 38] on button at bounding box center [289, 43] width 20 height 16
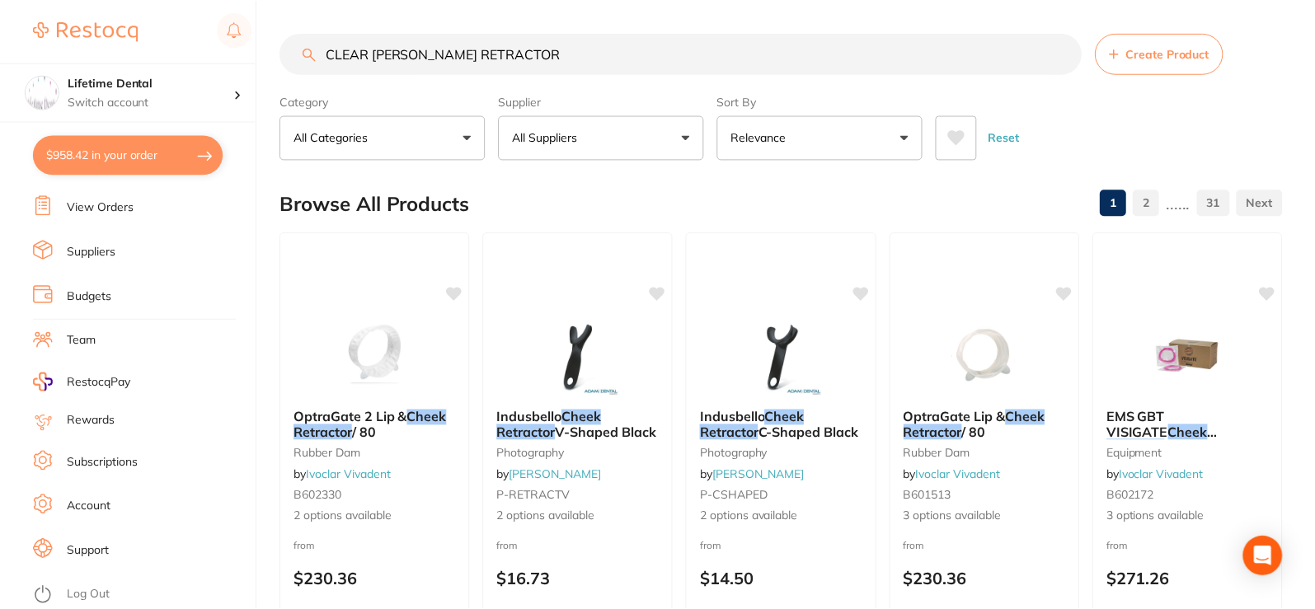
scroll to position [495, 0]
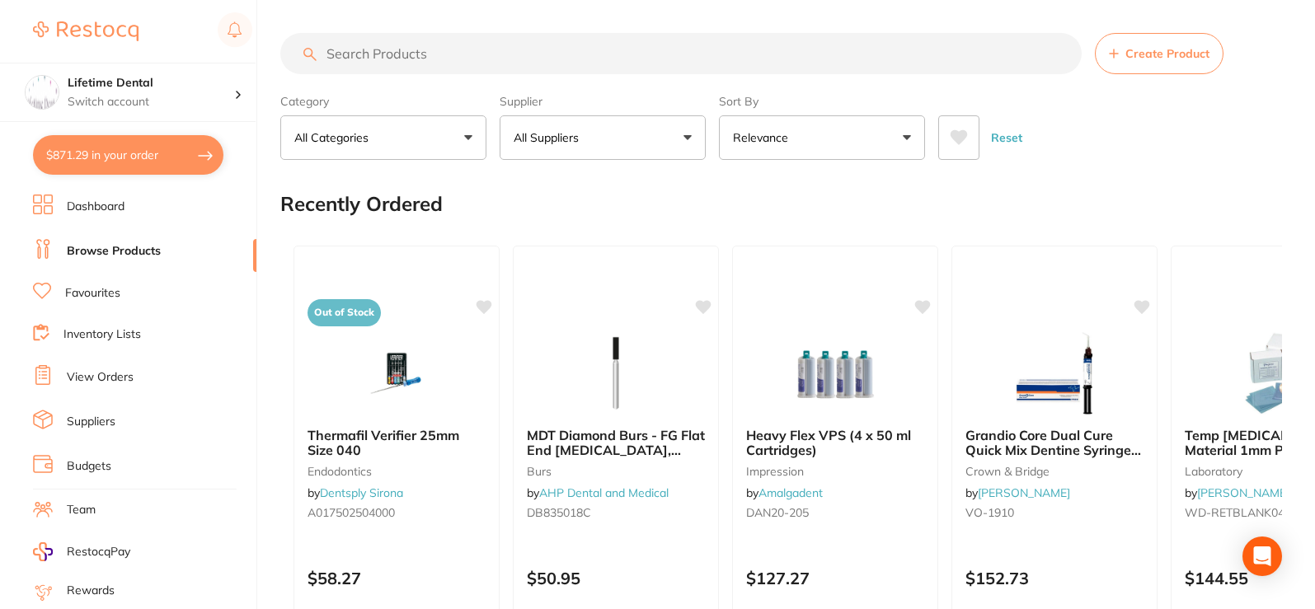
click at [113, 148] on button "$871.29 in your order" at bounding box center [128, 155] width 190 height 40
checkbox input "true"
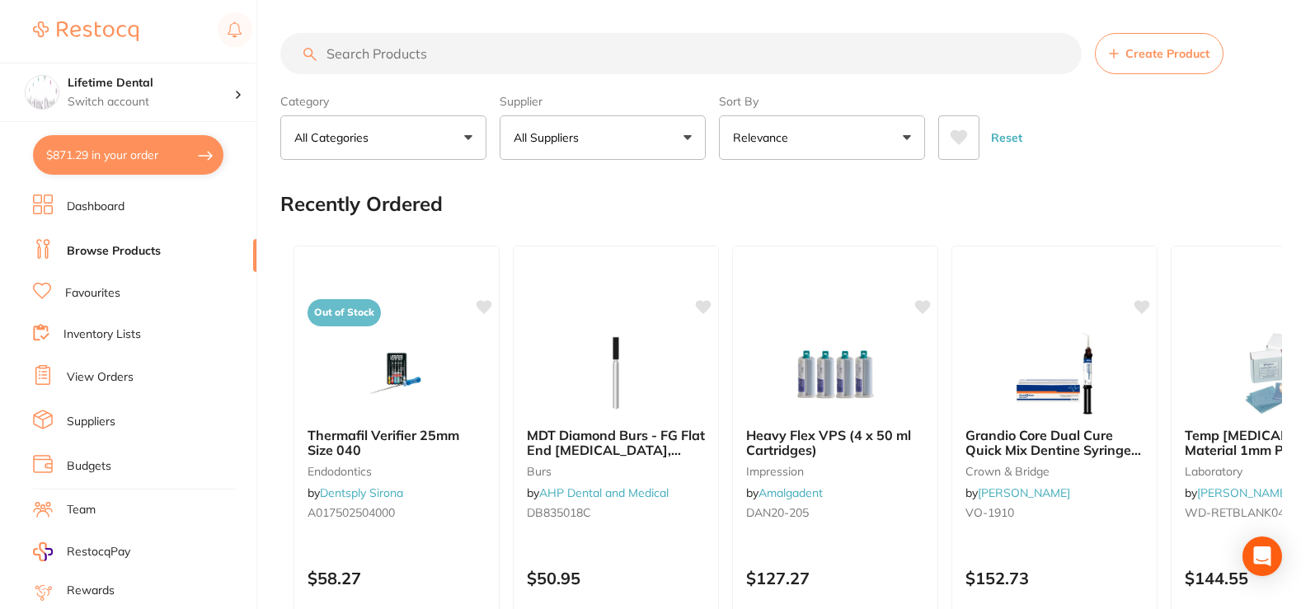
checkbox input "true"
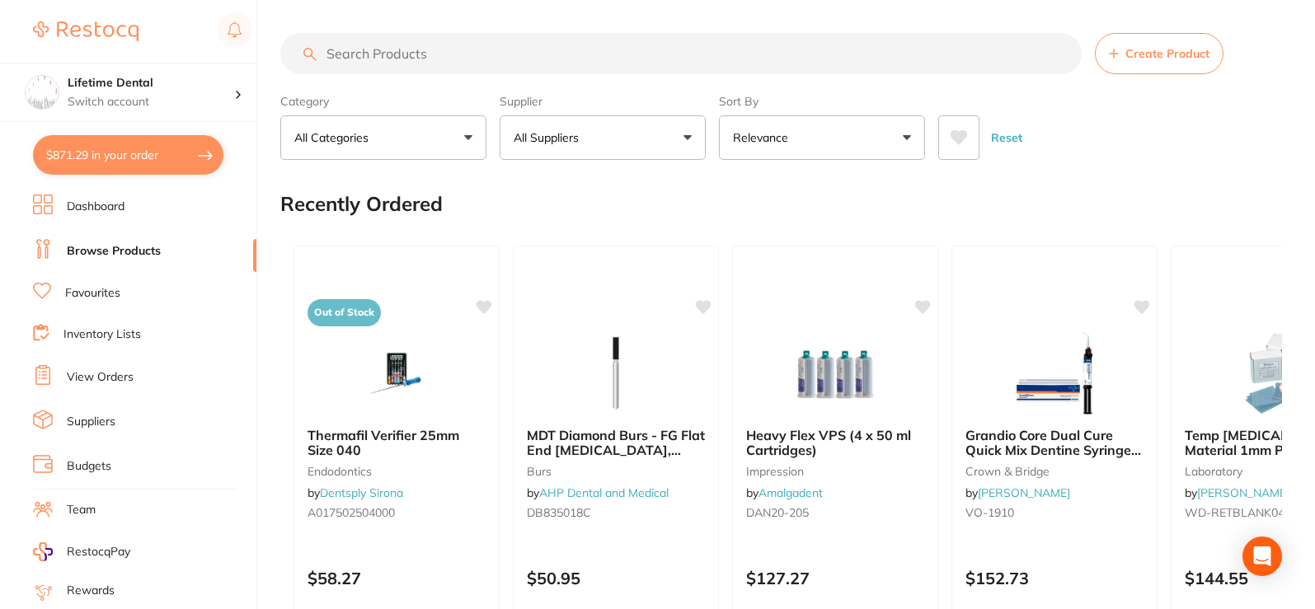
checkbox input "true"
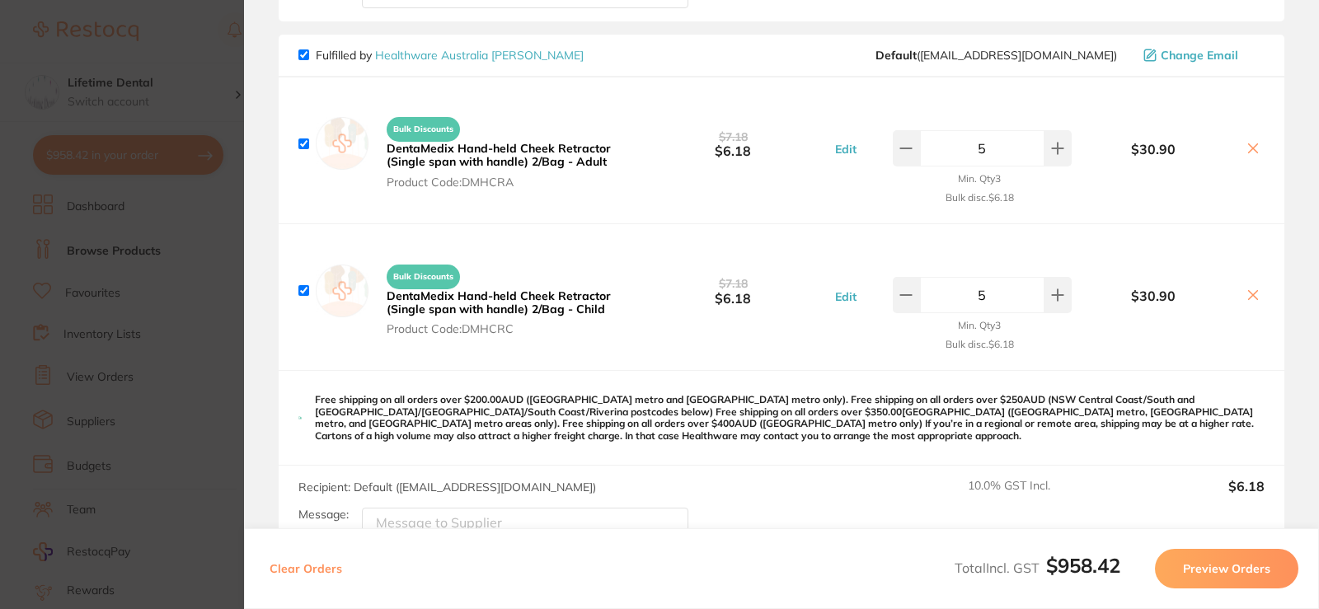
scroll to position [1075, 0]
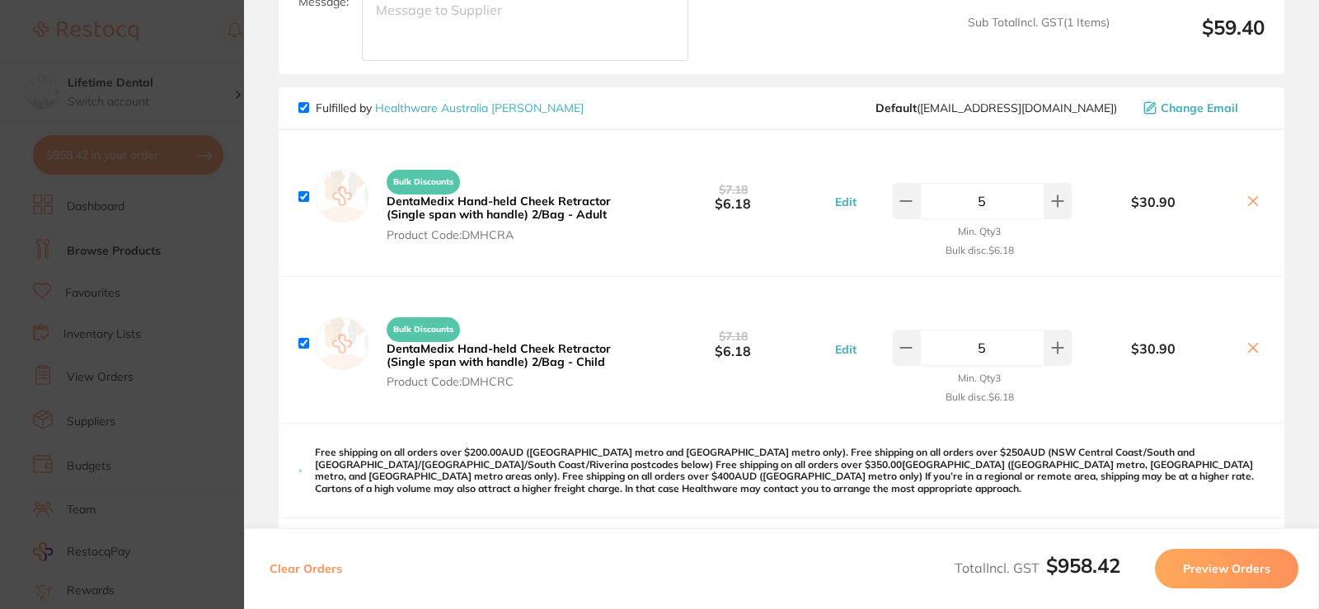
click at [179, 82] on section "Update RRP Set your pre negotiated price for this item. Item Agreed RRP (excl. …" at bounding box center [659, 304] width 1319 height 609
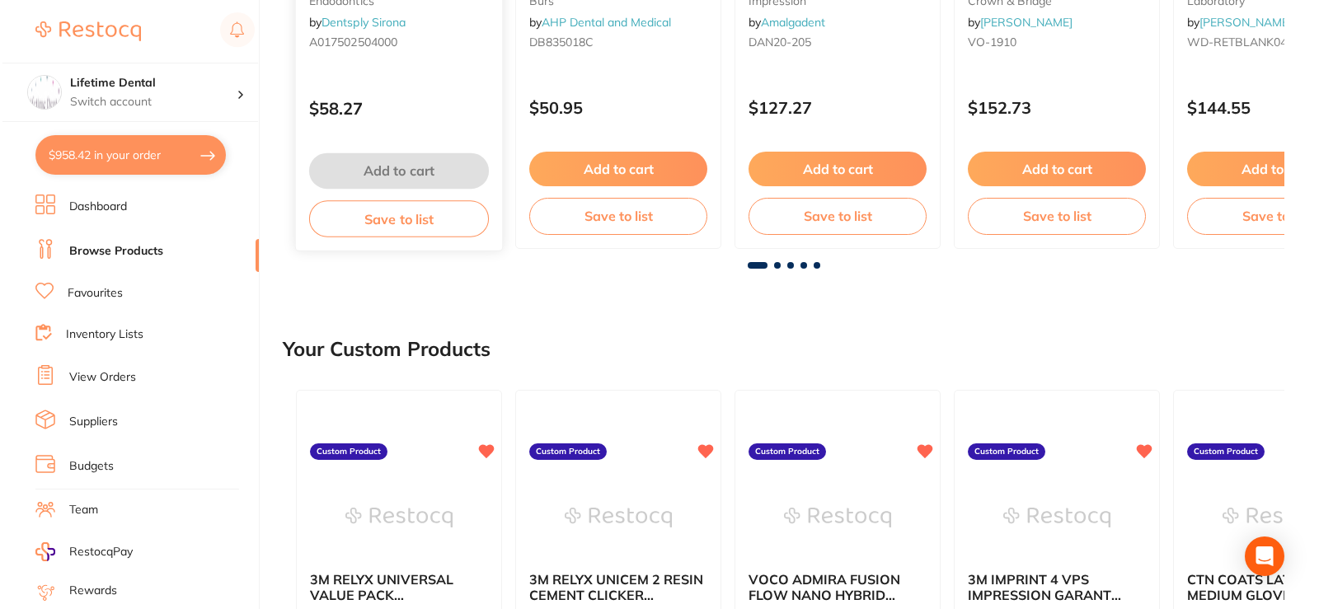
scroll to position [0, 0]
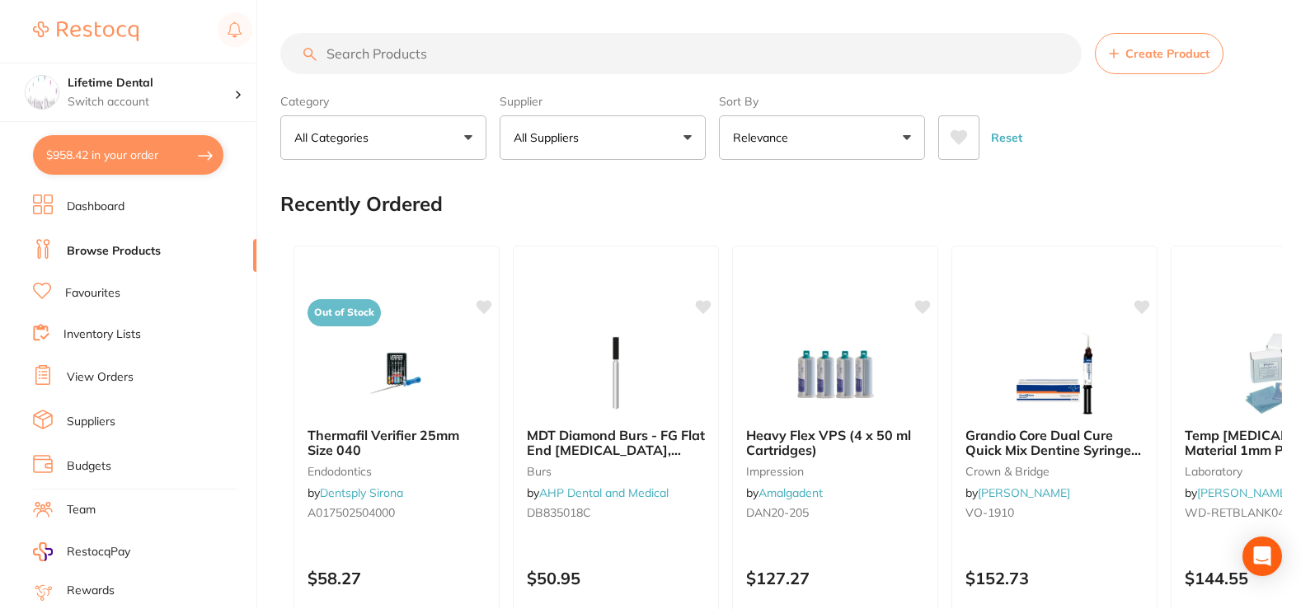
click at [203, 154] on button "$958.42 in your order" at bounding box center [128, 155] width 190 height 40
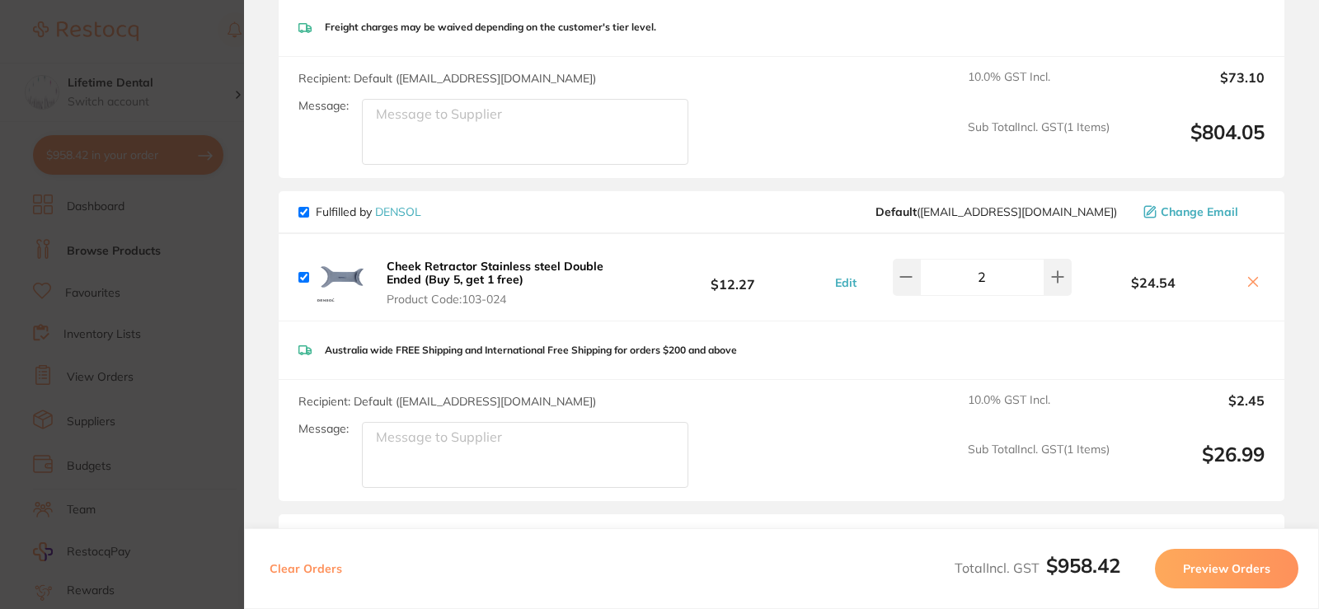
scroll to position [251, 0]
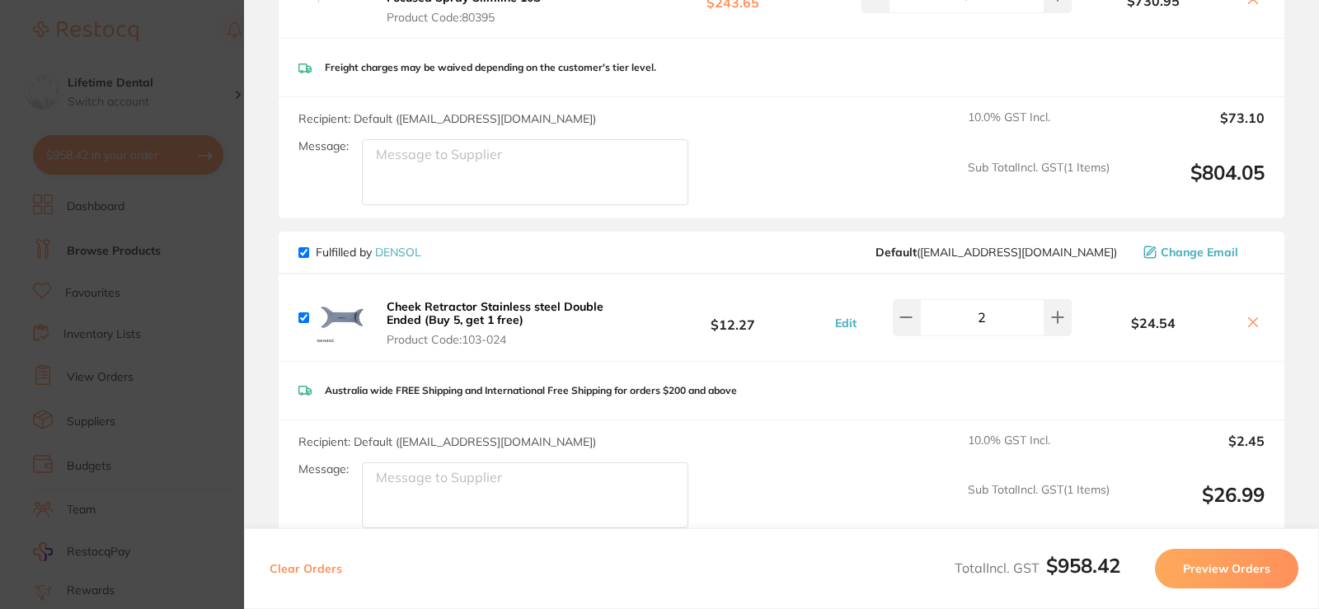
click at [111, 316] on section "Update RRP Set your pre negotiated price for this item. Item Agreed RRP (excl. …" at bounding box center [659, 304] width 1319 height 609
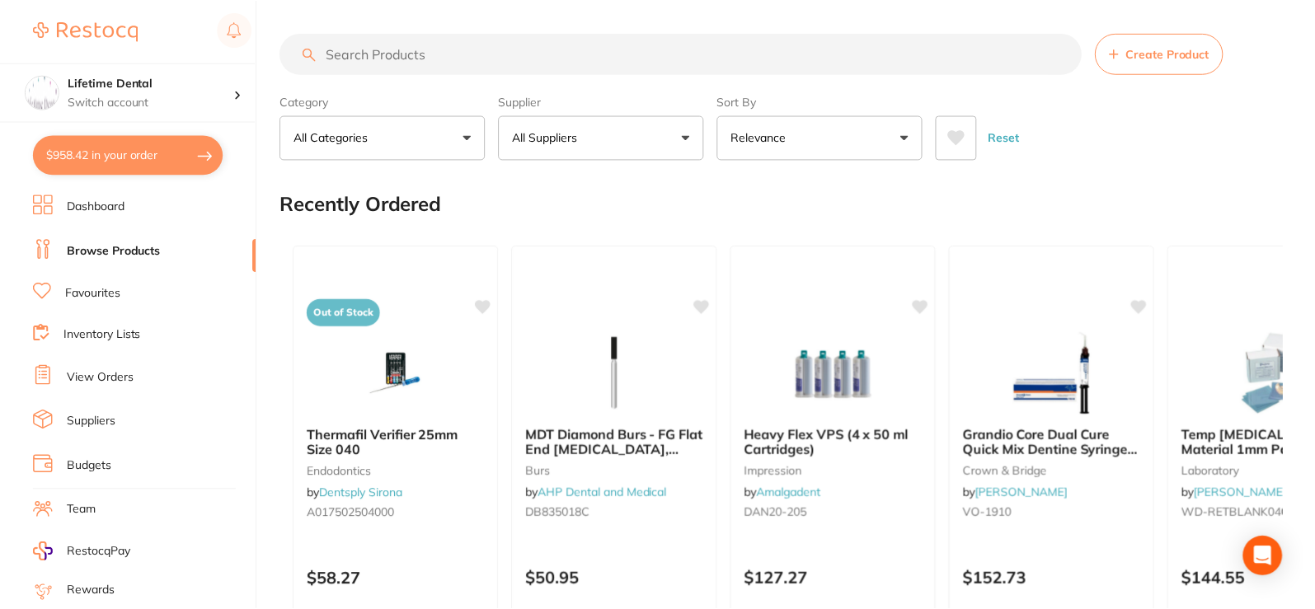
scroll to position [2, 0]
